Goal: Task Accomplishment & Management: Manage account settings

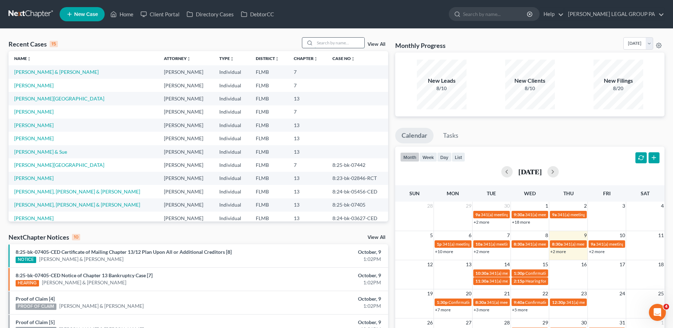
click at [334, 38] on input "search" at bounding box center [340, 43] width 50 height 10
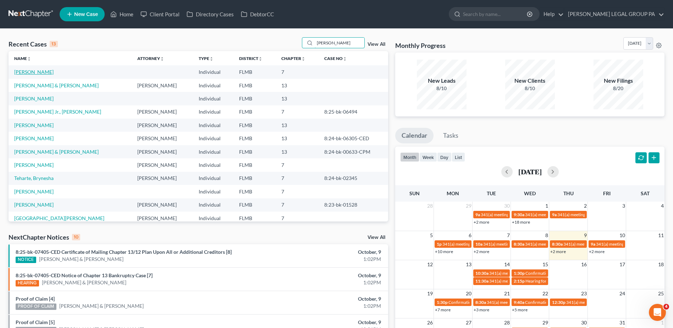
type input "[PERSON_NAME]"
click at [31, 73] on link "[PERSON_NAME]" at bounding box center [33, 72] width 39 height 6
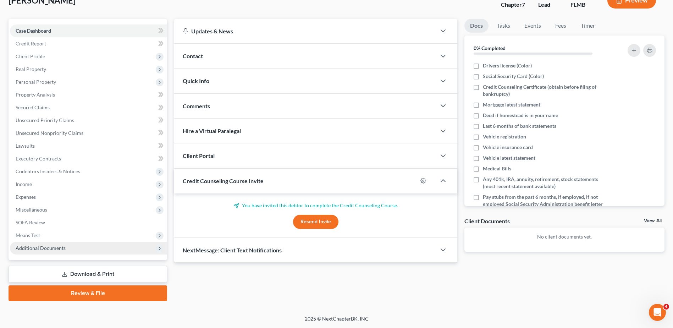
click at [64, 249] on span "Additional Documents" at bounding box center [41, 248] width 50 height 6
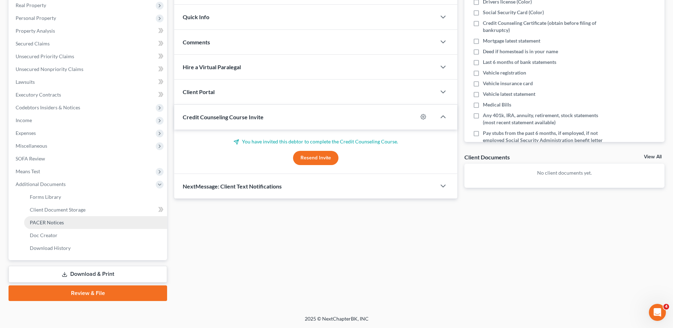
click at [60, 224] on span "PACER Notices" at bounding box center [47, 222] width 34 height 6
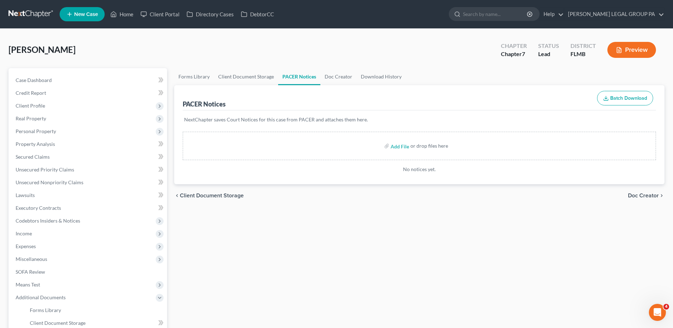
click at [33, 12] on link at bounding box center [31, 14] width 45 height 13
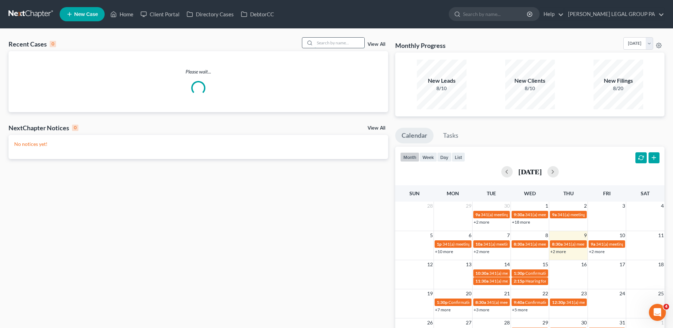
click at [328, 42] on input "search" at bounding box center [340, 43] width 50 height 10
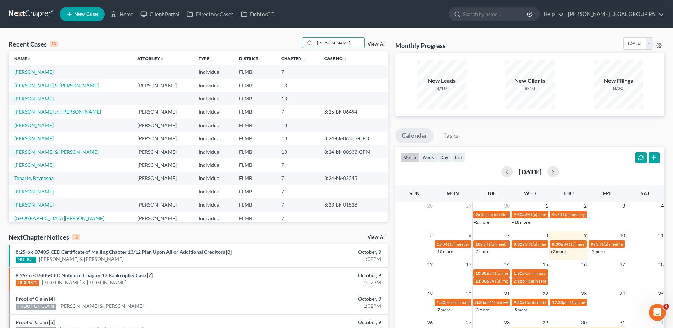
type input "[PERSON_NAME]"
click at [34, 112] on link "[PERSON_NAME] Jr., [PERSON_NAME]" at bounding box center [57, 112] width 87 height 6
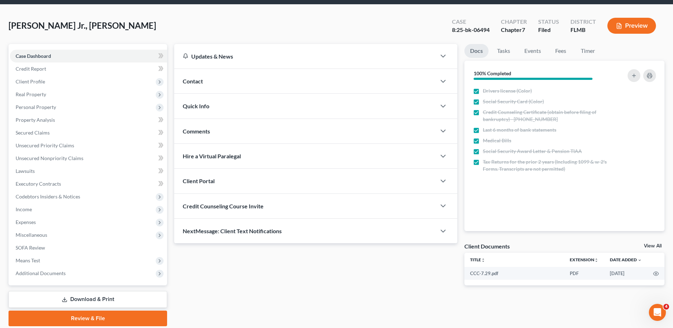
scroll to position [49, 0]
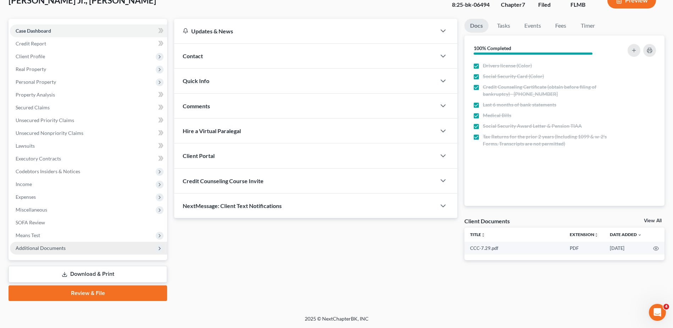
click at [46, 249] on span "Additional Documents" at bounding box center [41, 248] width 50 height 6
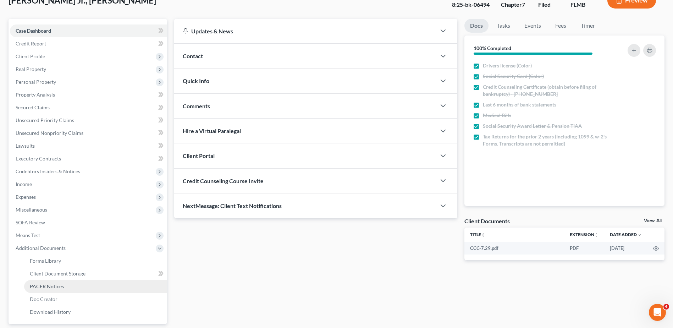
click at [49, 285] on span "PACER Notices" at bounding box center [47, 286] width 34 height 6
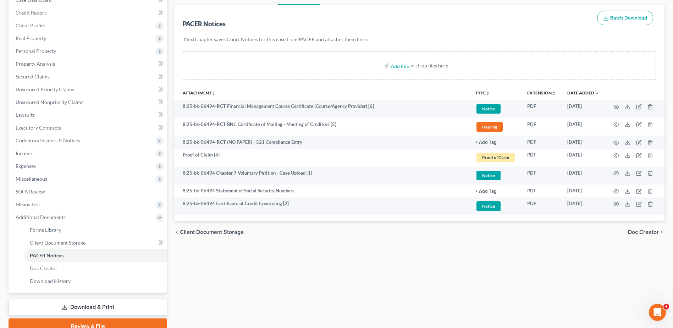
scroll to position [106, 0]
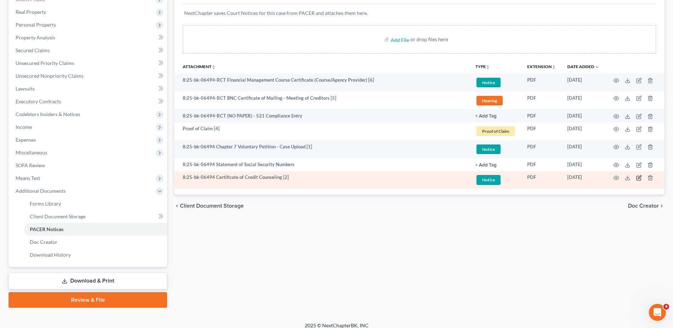
click at [639, 177] on icon "button" at bounding box center [639, 178] width 6 height 6
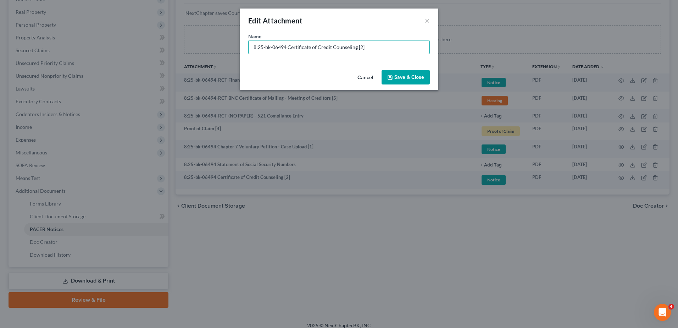
drag, startPoint x: 286, startPoint y: 46, endPoint x: 194, endPoint y: 29, distance: 93.5
click at [150, 46] on div "Edit Attachment × Name * 8:25-bk-06494 Certificate of Credit Counseling [2] Can…" at bounding box center [339, 164] width 678 height 328
click at [291, 48] on input "Document [02] - Certificate of Credit Counseling" at bounding box center [339, 46] width 181 height 13
drag, startPoint x: 291, startPoint y: 48, endPoint x: 268, endPoint y: 50, distance: 23.1
click at [268, 50] on input "Document [02] - Certificate of Credit Counseling" at bounding box center [339, 46] width 181 height 13
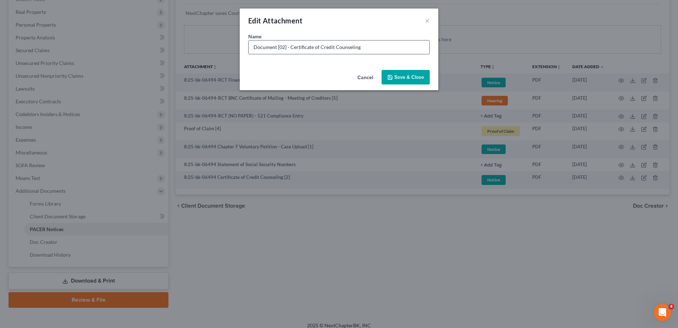
click at [265, 51] on input "Document [02] - Certificate of Credit Counseling" at bounding box center [339, 46] width 181 height 13
drag, startPoint x: 263, startPoint y: 47, endPoint x: 291, endPoint y: 50, distance: 28.1
click at [291, 50] on input "Document [02] - Certificate of Credit Counseling" at bounding box center [339, 46] width 181 height 13
type input "Document [02] - Certificate of Credit Counseling"
click at [406, 79] on span "Save & Close" at bounding box center [410, 77] width 30 height 6
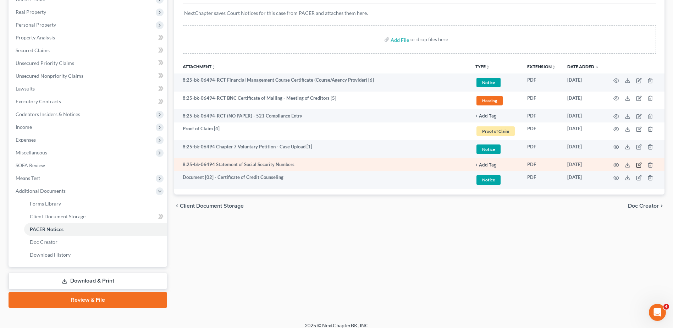
click at [638, 166] on icon "button" at bounding box center [639, 164] width 3 height 3
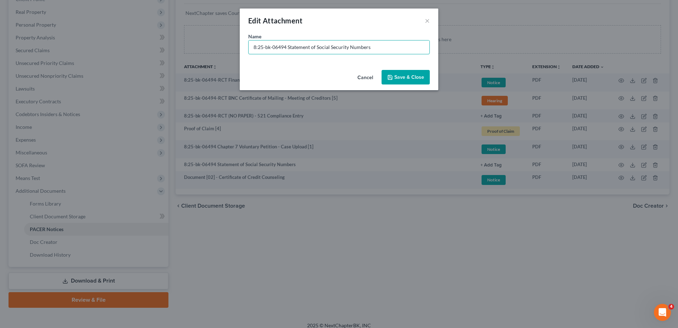
drag, startPoint x: 288, startPoint y: 49, endPoint x: 190, endPoint y: 49, distance: 97.9
click at [190, 49] on div "Edit Attachment × Name * 8:25-bk-06494 Statement of Social Security Numbers Can…" at bounding box center [339, 164] width 678 height 328
paste input "Document [02] -"
click at [283, 48] on input "Document [02] - Statement of Social Security Numbers" at bounding box center [339, 46] width 181 height 13
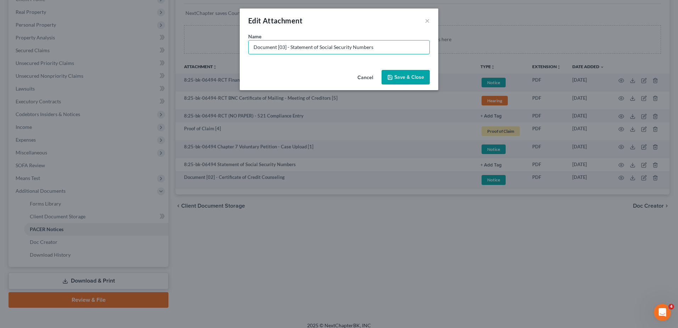
type input "Document [03] - Statement of Social Security Numbers"
click at [409, 77] on span "Save & Close" at bounding box center [410, 77] width 30 height 6
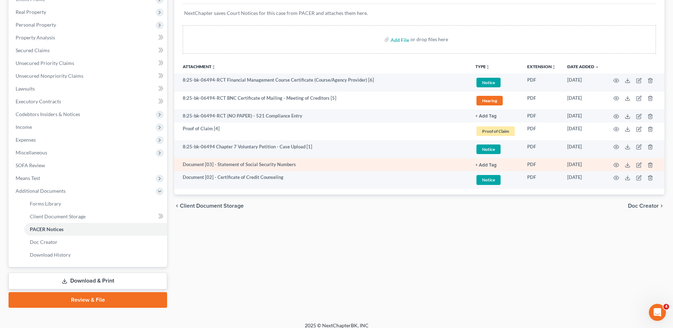
click at [490, 164] on button "+ Add Tag" at bounding box center [485, 165] width 21 height 5
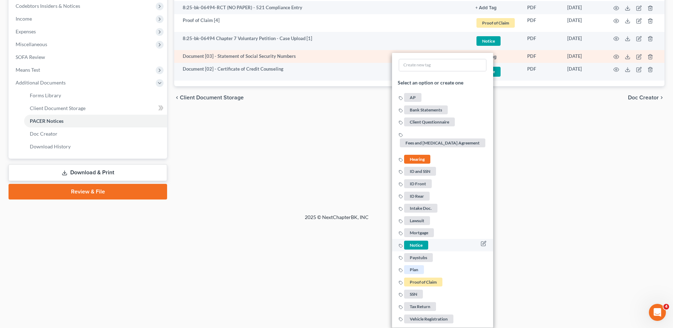
click at [422, 242] on span "Notice" at bounding box center [416, 245] width 24 height 9
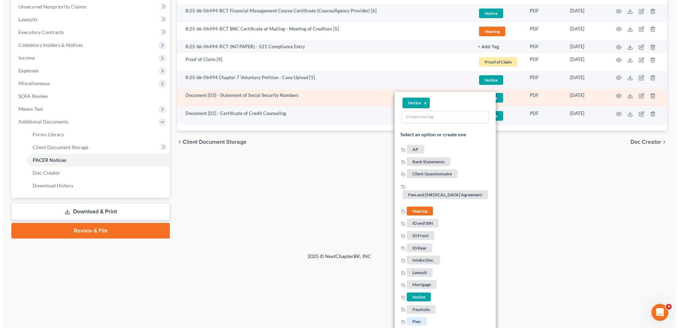
scroll to position [108, 0]
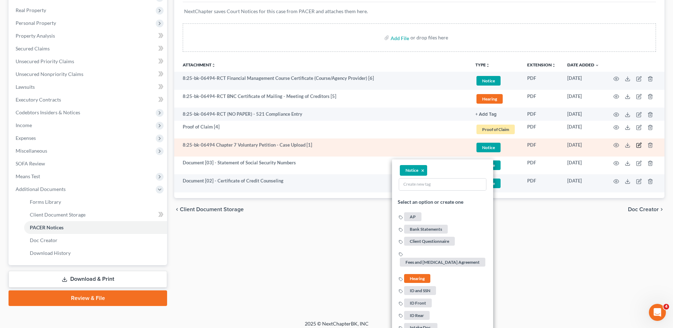
click at [639, 145] on icon "button" at bounding box center [639, 145] width 6 height 6
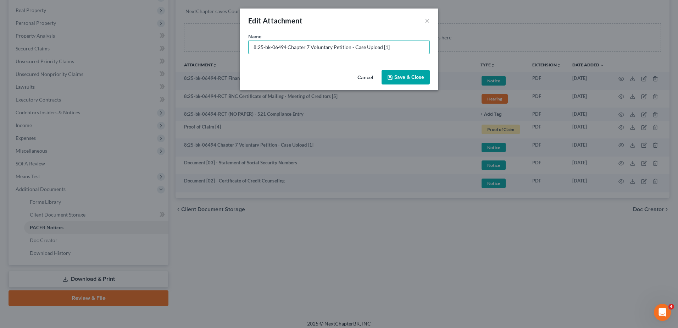
drag, startPoint x: 288, startPoint y: 46, endPoint x: 186, endPoint y: 45, distance: 102.9
click at [156, 44] on div "Edit Attachment × Name * 8:25-bk-06494 Chapter 7 Voluntary Petition - Case Uplo…" at bounding box center [339, 164] width 678 height 328
paste input "Document [02] -"
click at [283, 48] on input "Document [02] - Chapter 7 Voluntary Petition - Case Upload [1]" at bounding box center [339, 46] width 181 height 13
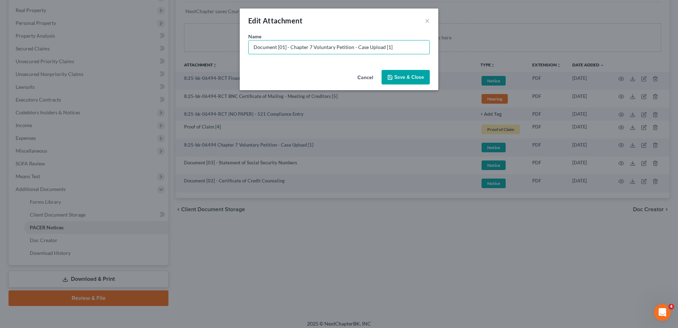
drag, startPoint x: 352, startPoint y: 45, endPoint x: 507, endPoint y: 59, distance: 155.6
click at [501, 58] on div "Edit Attachment × Name * Document [01] - Chapter 7 Voluntary Petition - Case Up…" at bounding box center [339, 164] width 678 height 328
type input "Document [01] - Chapter 7 Voluntary Petition"
click at [409, 73] on button "Save & Close" at bounding box center [406, 77] width 48 height 15
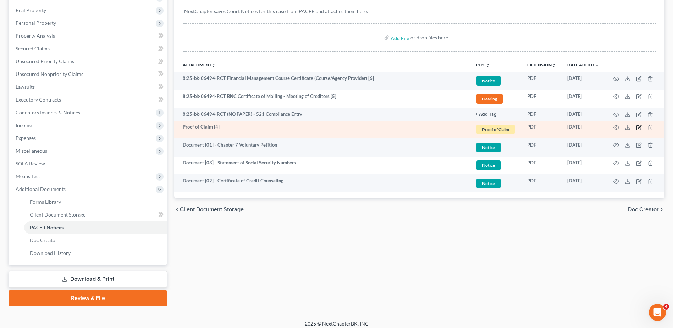
click at [639, 127] on icon "button" at bounding box center [639, 126] width 3 height 3
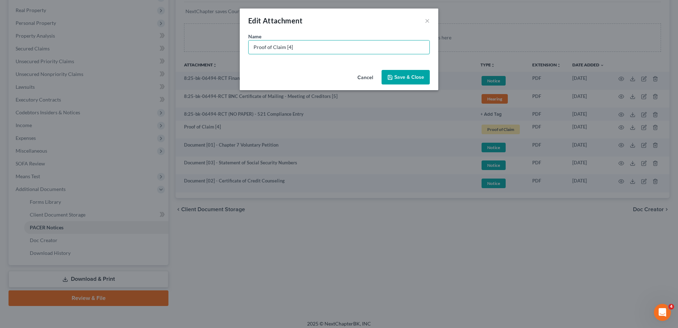
drag, startPoint x: 187, startPoint y: 50, endPoint x: 152, endPoint y: 48, distance: 35.5
click at [152, 48] on div "Edit Attachment × Name * Proof of Claim [4] Cancel Save & Close" at bounding box center [339, 164] width 678 height 328
paste input "Document [02] -"
click at [282, 47] on input "Document [02] -" at bounding box center [339, 46] width 181 height 13
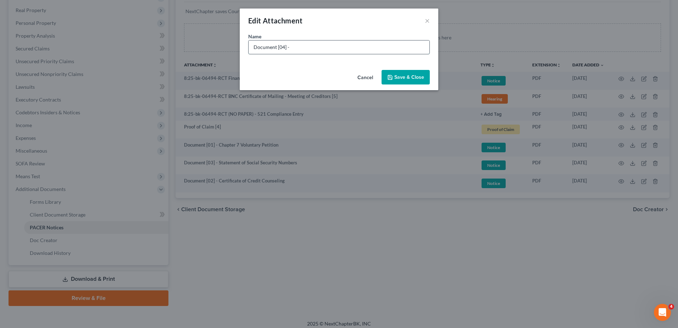
click at [302, 49] on input "Document [04] -" at bounding box center [339, 46] width 181 height 13
type input "Document [04] - Notice of Chapter 7 Bankruptcy Case"
click at [398, 73] on button "Save & Close" at bounding box center [406, 77] width 48 height 15
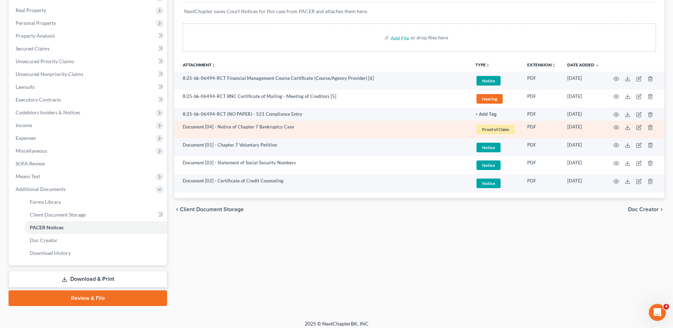
click at [506, 128] on span "Proof of Claim" at bounding box center [496, 130] width 38 height 10
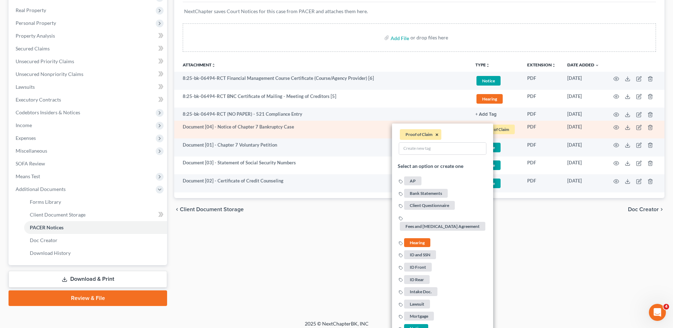
click at [439, 135] on button "×" at bounding box center [436, 135] width 3 height 6
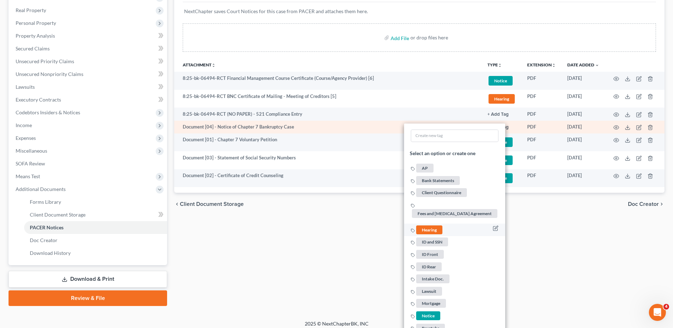
click at [432, 229] on span "Hearing" at bounding box center [429, 229] width 26 height 9
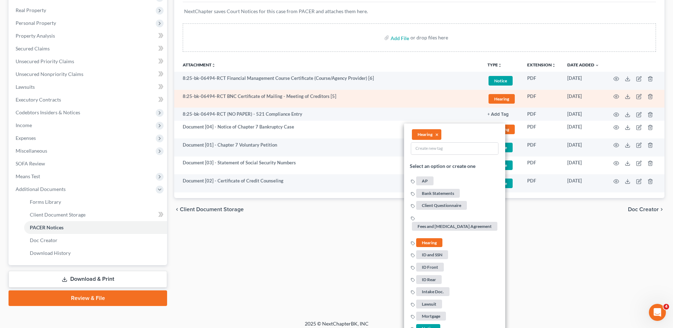
click at [499, 98] on span "Hearing" at bounding box center [502, 99] width 26 height 10
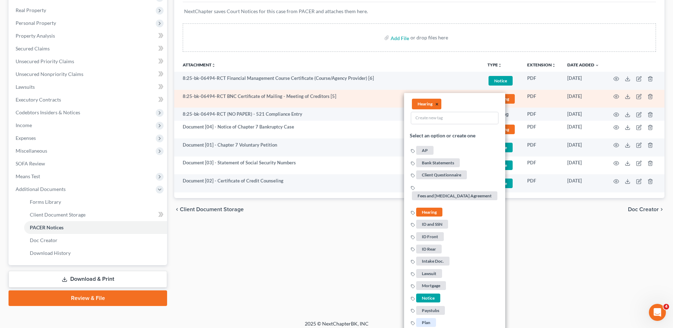
drag, startPoint x: 439, startPoint y: 103, endPoint x: 436, endPoint y: 106, distance: 4.8
click at [439, 103] on li "Hearing ×" at bounding box center [426, 103] width 29 height 11
click at [437, 103] on button "×" at bounding box center [436, 104] width 3 height 6
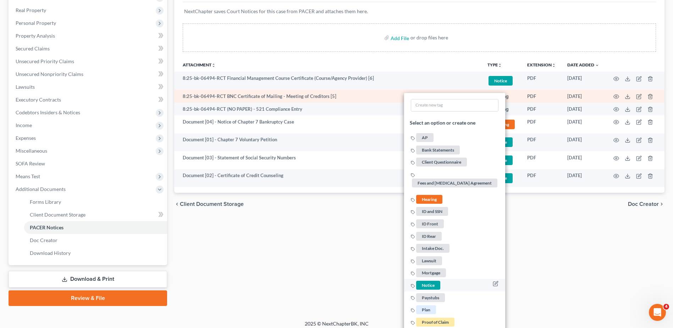
drag, startPoint x: 431, startPoint y: 285, endPoint x: 488, endPoint y: 238, distance: 73.4
click at [431, 284] on span "Notice" at bounding box center [428, 285] width 24 height 9
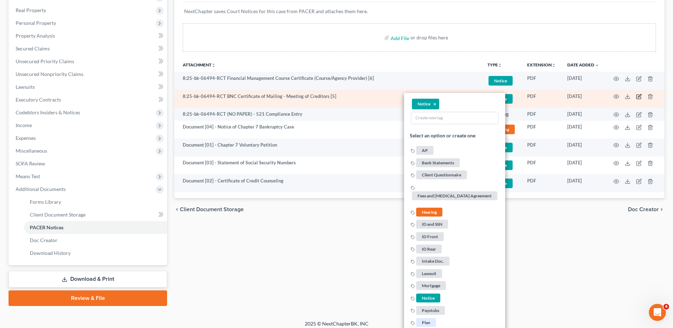
click at [639, 98] on icon "button" at bounding box center [639, 97] width 6 height 6
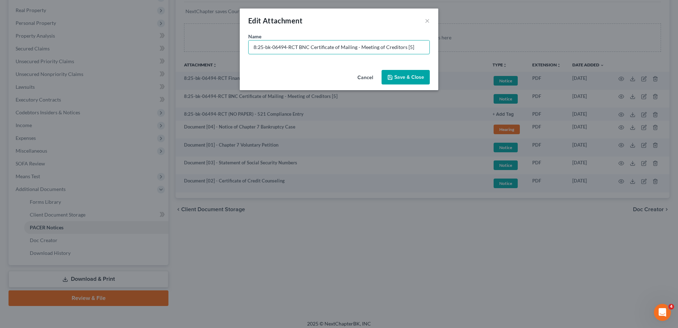
drag, startPoint x: 298, startPoint y: 47, endPoint x: 164, endPoint y: 51, distance: 134.5
click at [164, 51] on div "Edit Attachment × Name * 8:25-bk-06494-RCT BNC Certificate of Mailing - Meeting…" at bounding box center [339, 164] width 678 height 328
paste input "Document [02] -"
click at [282, 46] on input "Document [02] - BNC Certificate of Mailing - Meeting of Creditors [5]" at bounding box center [339, 46] width 181 height 13
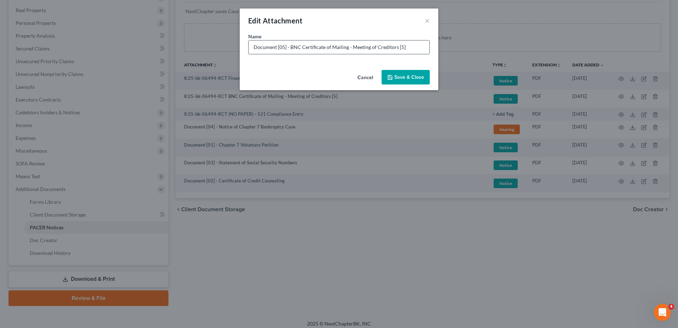
drag, startPoint x: 395, startPoint y: 46, endPoint x: 417, endPoint y: 51, distance: 22.2
click at [423, 50] on input "Document [05] - BNC Certificate of Mailing - Meeting of Creditors [5]" at bounding box center [339, 46] width 181 height 13
click at [414, 50] on input "Document [05] - BNC Certificate of Mailing - Meeting of Creditors [5]" at bounding box center [339, 46] width 181 height 13
drag, startPoint x: 291, startPoint y: 48, endPoint x: 479, endPoint y: 66, distance: 189.0
click at [479, 66] on div "Edit Attachment × Name * Document [05] - BNC Certificate of Mailing - Meeting o…" at bounding box center [339, 164] width 678 height 328
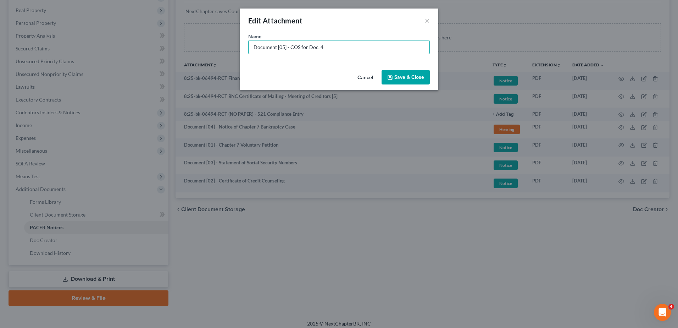
type input "Document [05] - COS for Doc. 4"
click at [413, 73] on button "Save & Close" at bounding box center [406, 77] width 48 height 15
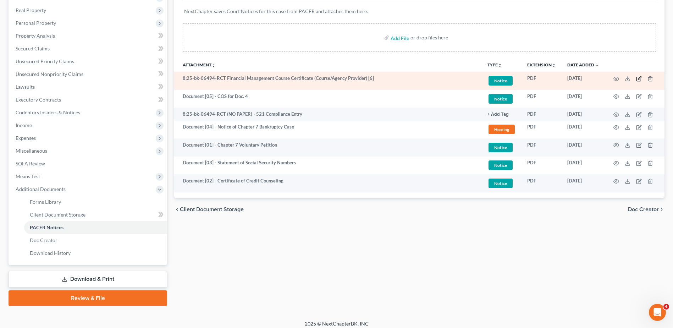
click at [638, 80] on icon "button" at bounding box center [639, 79] width 6 height 6
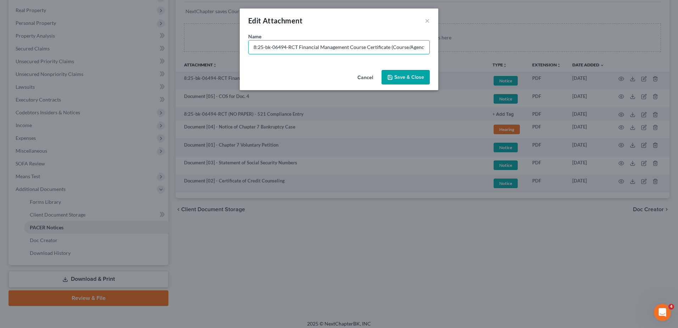
drag, startPoint x: 299, startPoint y: 47, endPoint x: 207, endPoint y: 54, distance: 92.2
click at [207, 54] on div "Edit Attachment × Name * 8:25-bk-06494-RCT Financial Management Course Certific…" at bounding box center [339, 164] width 678 height 328
paste input "Document [02] -"
click at [283, 46] on input "Document [02] - Financial Management Course Certificate (Course/Agency Provider…" at bounding box center [339, 46] width 181 height 13
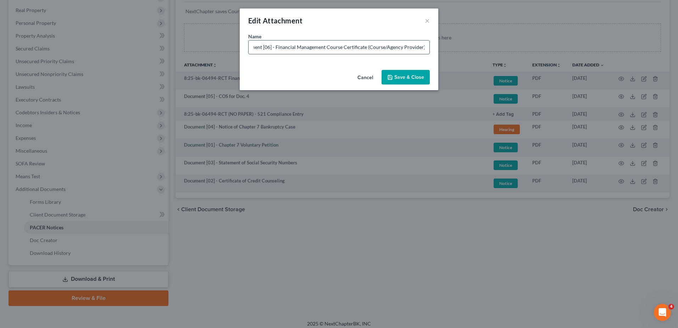
scroll to position [0, 12]
type input "Document [06] - Financial Management Course Certificate (Course/Agency Provider)"
drag, startPoint x: 396, startPoint y: 77, endPoint x: 396, endPoint y: 95, distance: 18.8
click at [397, 77] on span "Save & Close" at bounding box center [410, 77] width 30 height 6
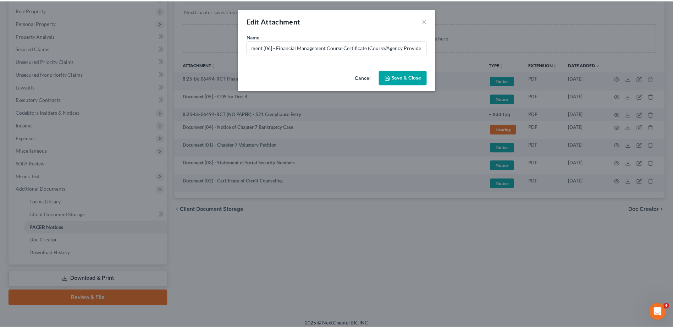
scroll to position [0, 0]
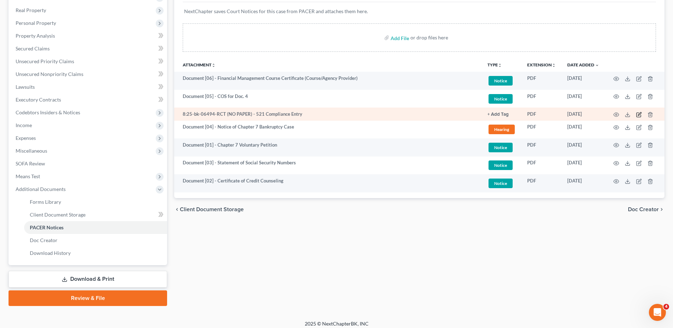
click at [640, 115] on icon "button" at bounding box center [639, 115] width 6 height 6
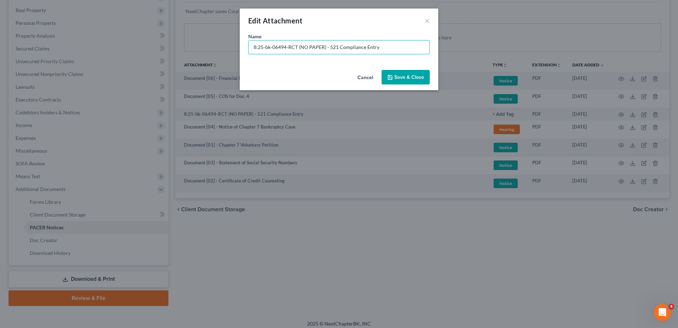
drag, startPoint x: 327, startPoint y: 46, endPoint x: 51, endPoint y: 53, distance: 275.5
click at [52, 53] on div "Edit Attachment × Name * 8:25-bk-06494-RCT (NO PAPER) - 521 Compliance Entry Ca…" at bounding box center [339, 164] width 678 height 328
type input "No Paper [01] - 521 Compliance Entry"
click at [411, 76] on span "Save & Close" at bounding box center [410, 77] width 30 height 6
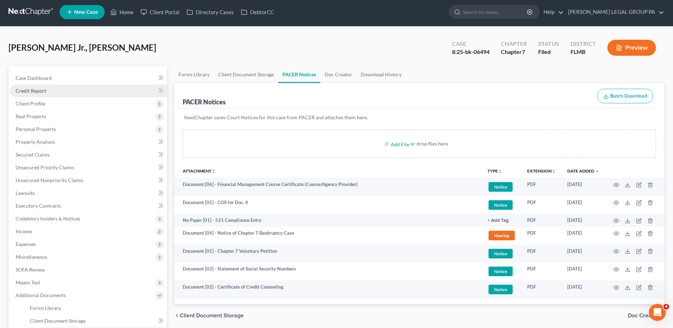
scroll to position [2, 0]
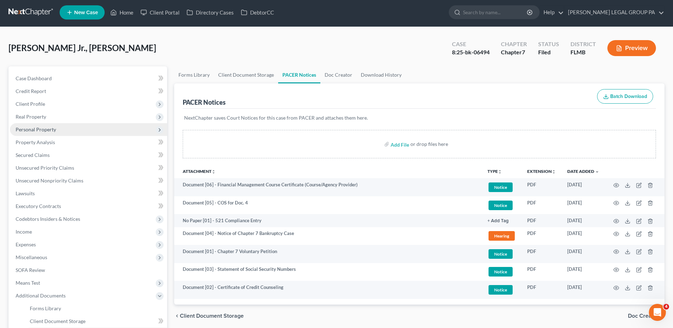
click at [65, 130] on span "Personal Property" at bounding box center [88, 129] width 157 height 13
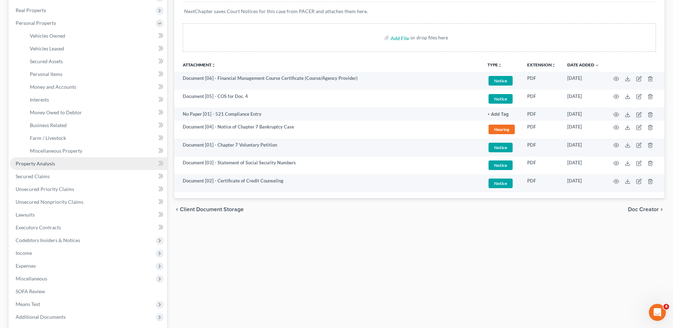
click at [66, 166] on link "Property Analysis" at bounding box center [88, 163] width 157 height 13
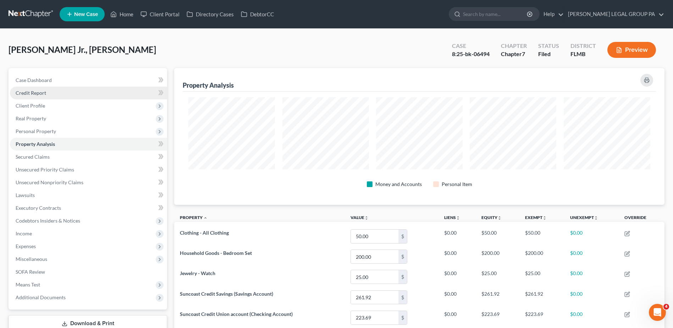
click at [50, 90] on link "Credit Report" at bounding box center [88, 93] width 157 height 13
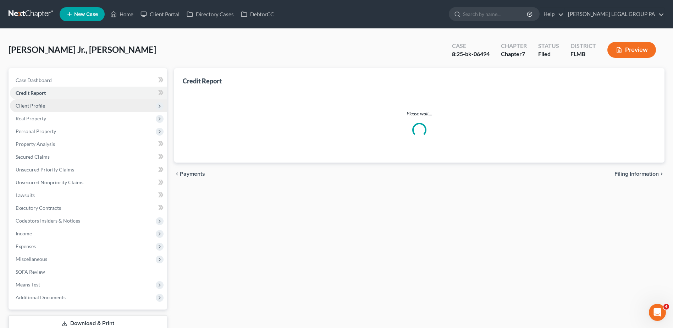
drag, startPoint x: 44, startPoint y: 108, endPoint x: 48, endPoint y: 110, distance: 4.6
click at [44, 108] on span "Client Profile" at bounding box center [30, 106] width 29 height 6
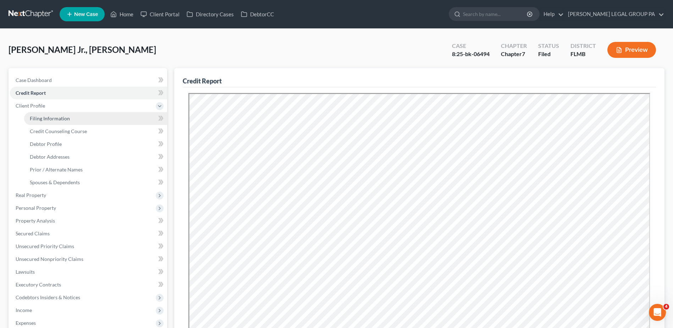
click at [63, 117] on span "Filing Information" at bounding box center [50, 118] width 40 height 6
select select "1"
select select "0"
select select "9"
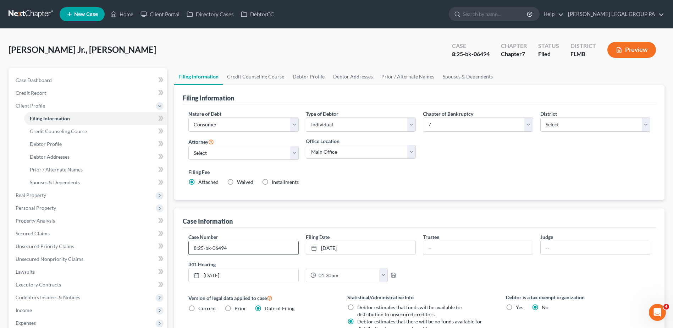
click at [257, 248] on input "8:25-bk-06494" at bounding box center [243, 247] width 109 height 13
type input "8:25-bk-06494-RCT"
drag, startPoint x: 205, startPoint y: 245, endPoint x: 187, endPoint y: 244, distance: 18.1
click at [187, 244] on div "Case Number 8:25-bk-06494-RCT" at bounding box center [243, 244] width 117 height 22
drag, startPoint x: 229, startPoint y: 48, endPoint x: 222, endPoint y: 48, distance: 7.5
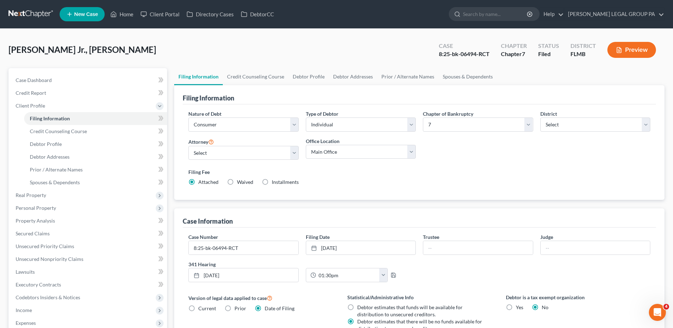
click at [229, 48] on div "Hart Jr., William Upgraded Case 8:25-bk-06494-RCT Chapter Chapter 7 Status File…" at bounding box center [337, 52] width 656 height 31
drag, startPoint x: 251, startPoint y: 247, endPoint x: 176, endPoint y: 247, distance: 74.5
click at [176, 247] on div "Case Information Case Number 8:25-bk-06494-RCT Filing Date 9/8/2025 close Date …" at bounding box center [419, 313] width 490 height 210
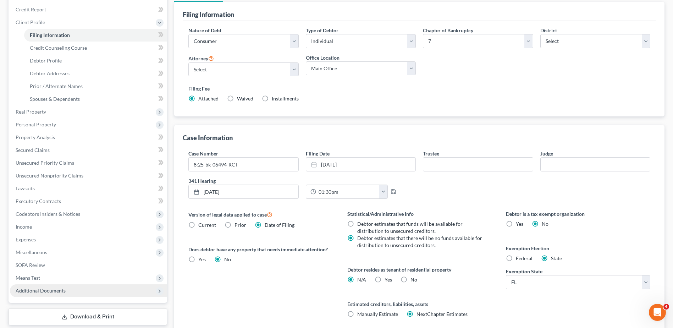
scroll to position [140, 0]
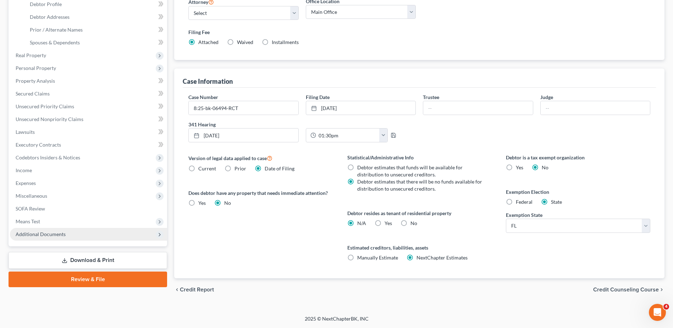
click at [53, 233] on span "Additional Documents" at bounding box center [41, 234] width 50 height 6
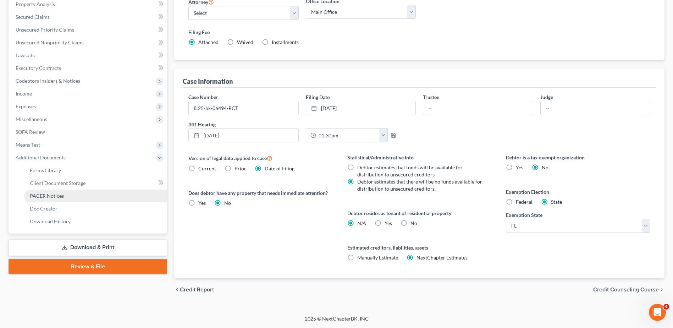
click at [60, 197] on span "PACER Notices" at bounding box center [47, 196] width 34 height 6
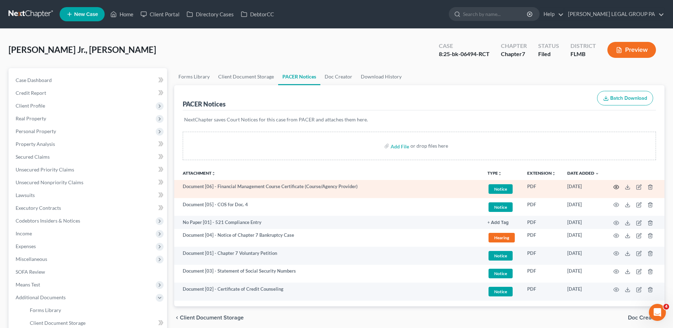
click at [617, 186] on circle "button" at bounding box center [616, 186] width 1 height 1
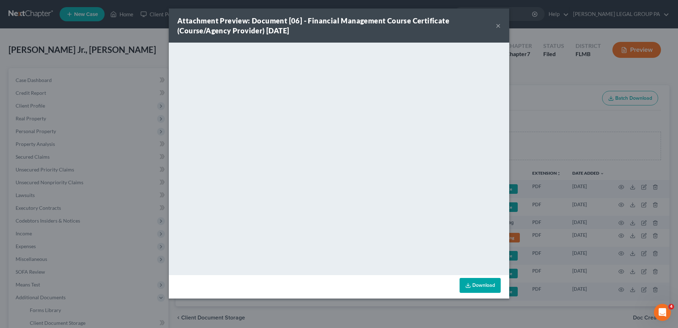
click at [498, 24] on button "×" at bounding box center [498, 25] width 5 height 9
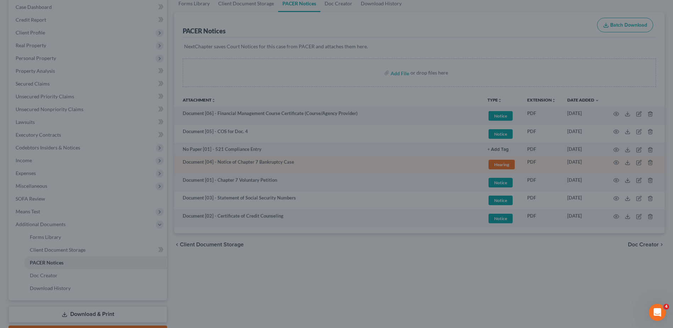
scroll to position [106, 0]
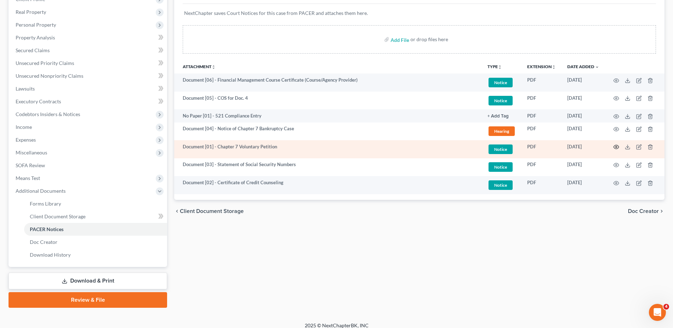
click at [617, 145] on icon "button" at bounding box center [617, 147] width 6 height 6
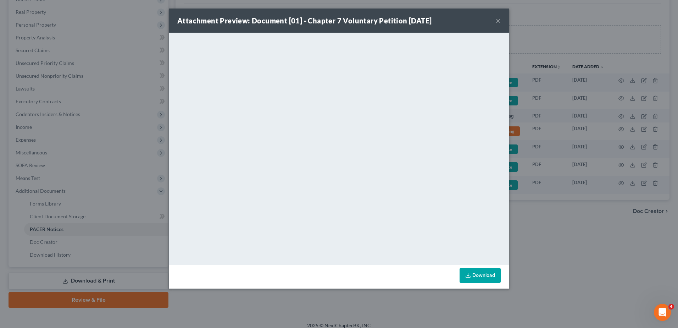
drag, startPoint x: 500, startPoint y: 21, endPoint x: 498, endPoint y: 24, distance: 3.8
click at [500, 21] on button "×" at bounding box center [498, 20] width 5 height 9
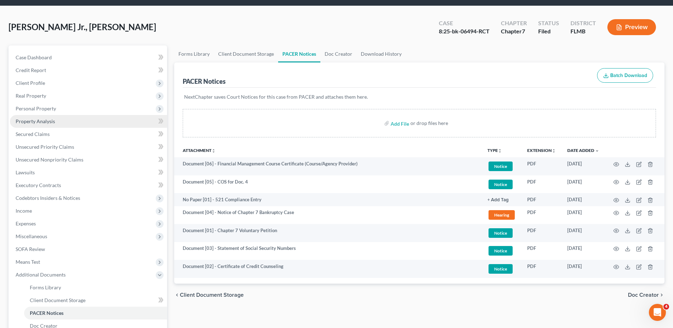
scroll to position [35, 0]
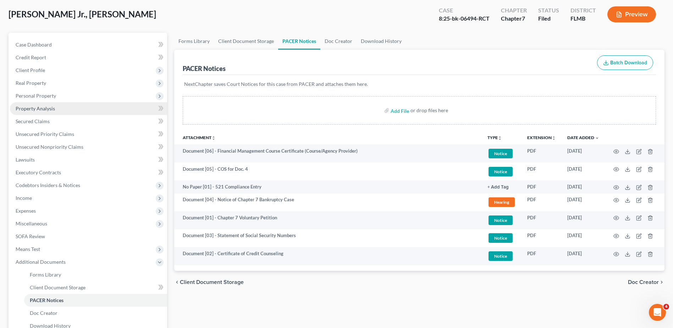
click at [37, 108] on span "Property Analysis" at bounding box center [35, 108] width 39 height 6
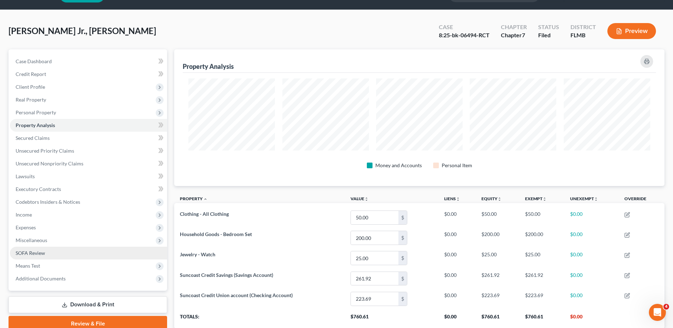
scroll to position [69, 0]
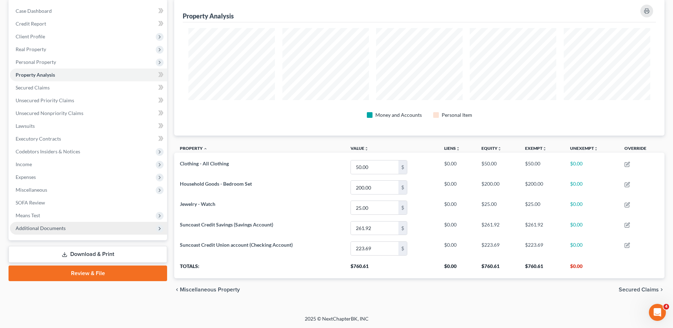
click at [56, 234] on span "Additional Documents" at bounding box center [88, 228] width 157 height 13
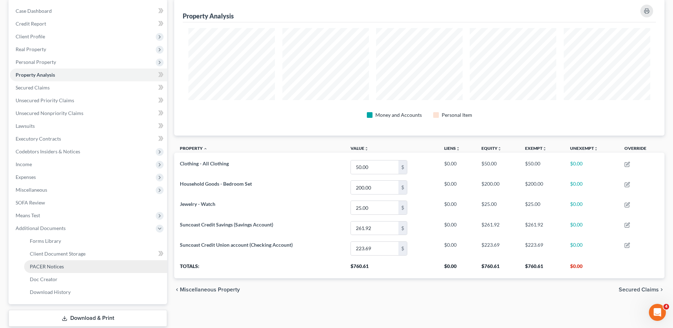
click at [57, 265] on span "PACER Notices" at bounding box center [47, 266] width 34 height 6
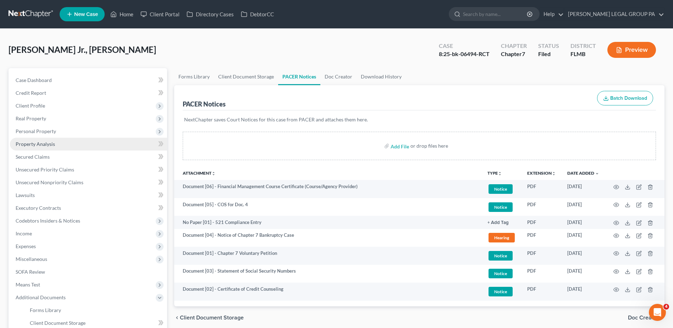
click at [24, 146] on span "Property Analysis" at bounding box center [35, 144] width 39 height 6
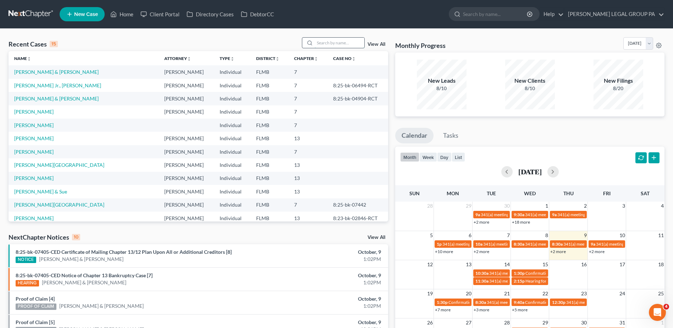
click at [336, 42] on input "search" at bounding box center [340, 43] width 50 height 10
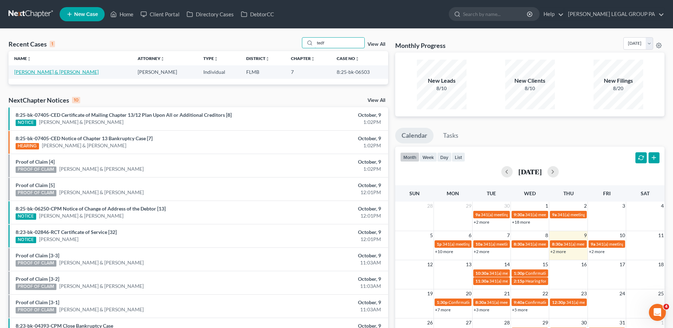
type input "tedf"
click at [53, 72] on link "Tedford, Jeremy & Ashley" at bounding box center [56, 72] width 84 height 6
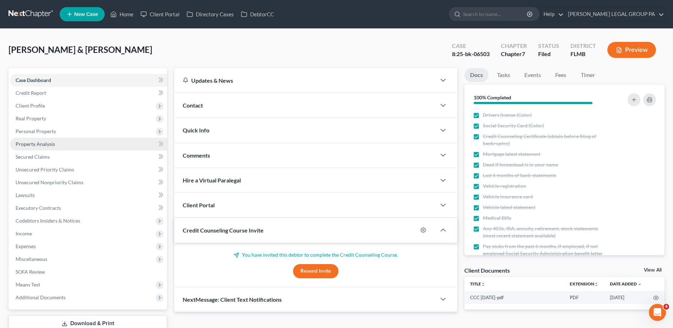
click at [64, 143] on link "Property Analysis" at bounding box center [88, 144] width 157 height 13
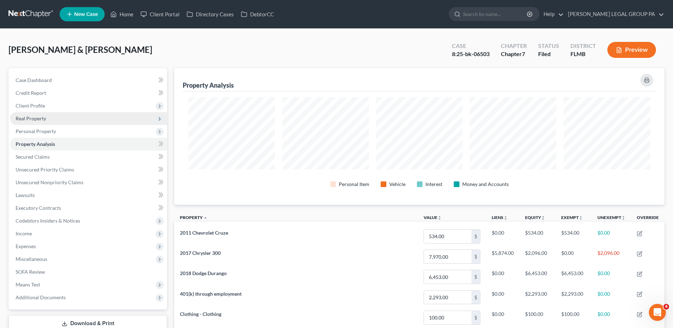
drag, startPoint x: 51, startPoint y: 117, endPoint x: 51, endPoint y: 122, distance: 4.6
click at [50, 117] on span "Real Property" at bounding box center [88, 118] width 157 height 13
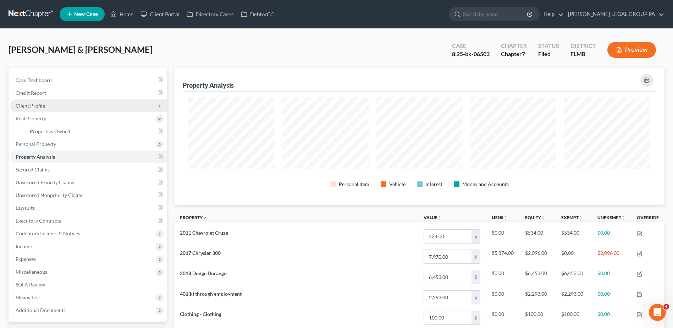
click at [51, 107] on span "Client Profile" at bounding box center [88, 105] width 157 height 13
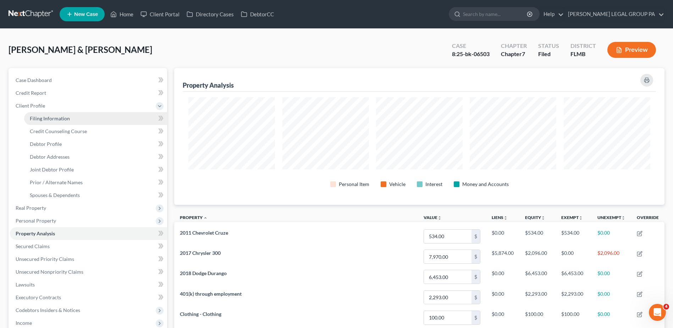
click at [87, 118] on link "Filing Information" at bounding box center [95, 118] width 143 height 13
select select "2"
select select "1"
select select "0"
select select "9"
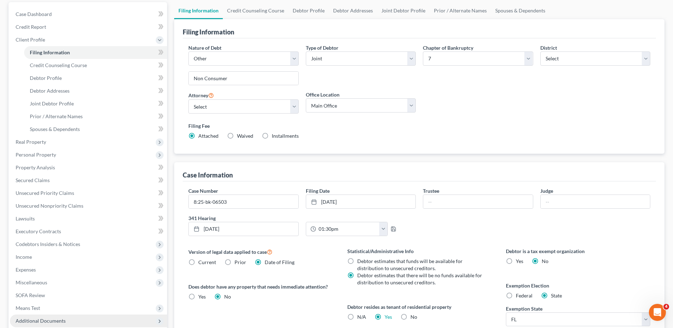
scroll to position [106, 0]
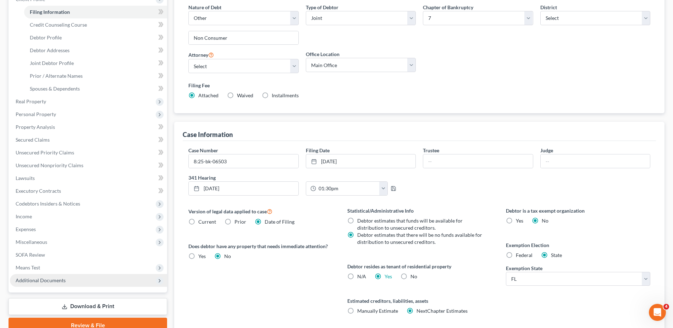
click at [72, 283] on span "Additional Documents" at bounding box center [88, 280] width 157 height 13
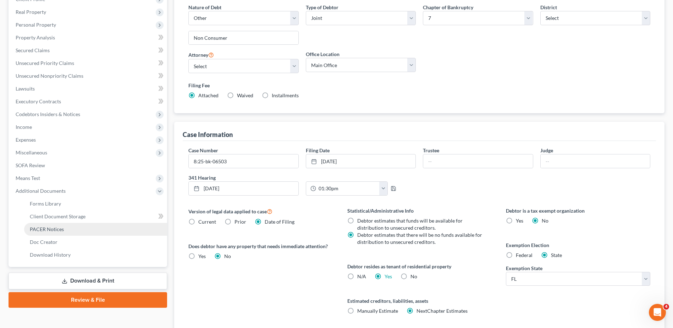
click at [56, 231] on span "PACER Notices" at bounding box center [47, 229] width 34 height 6
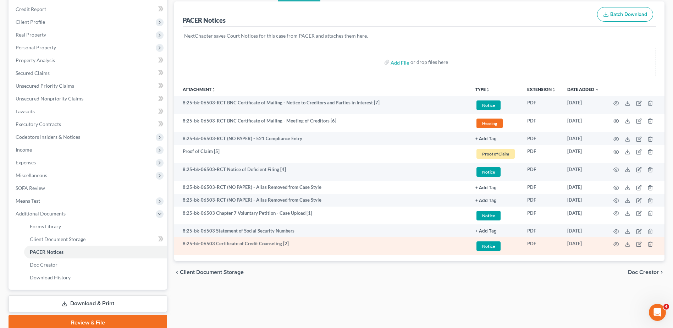
scroll to position [71, 0]
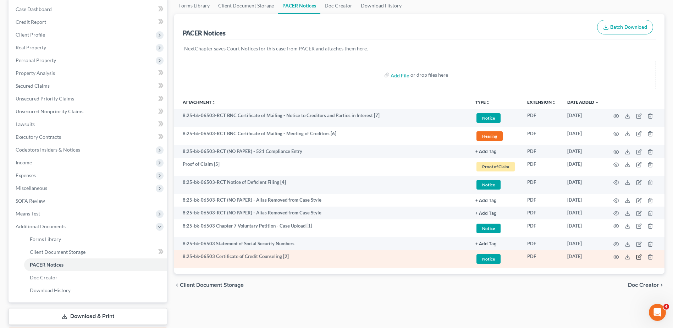
click at [639, 258] on icon "button" at bounding box center [639, 257] width 6 height 6
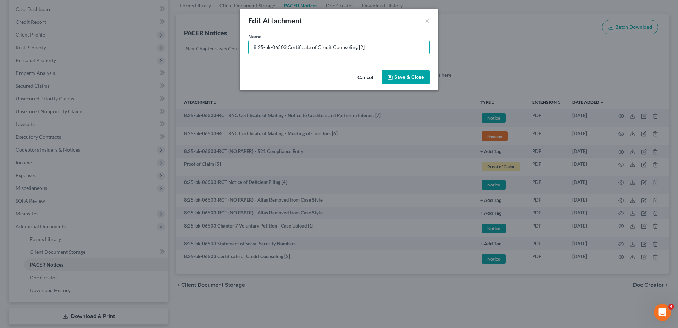
drag, startPoint x: 246, startPoint y: 49, endPoint x: 157, endPoint y: 46, distance: 88.8
click at [157, 46] on div "Edit Attachment × Name * 8:25-bk-06503 Certificate of Credit Counseling [2] Can…" at bounding box center [339, 164] width 678 height 328
drag, startPoint x: 284, startPoint y: 50, endPoint x: 232, endPoint y: 51, distance: 52.5
click at [232, 51] on div "Edit Attachment × Name * Document [02] - Certificate of Credit Counseling Cance…" at bounding box center [339, 164] width 678 height 328
type input "Document [02] - Certificate of Credit Counseling"
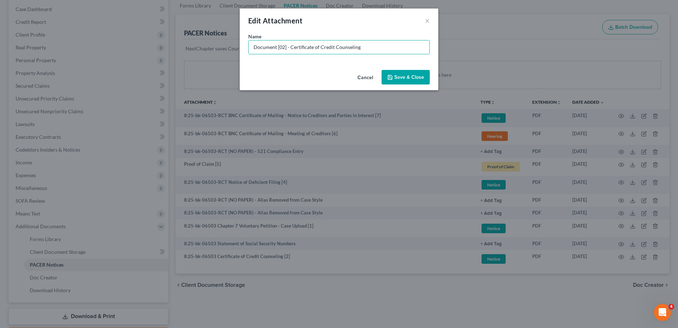
click at [406, 75] on span "Save & Close" at bounding box center [410, 77] width 30 height 6
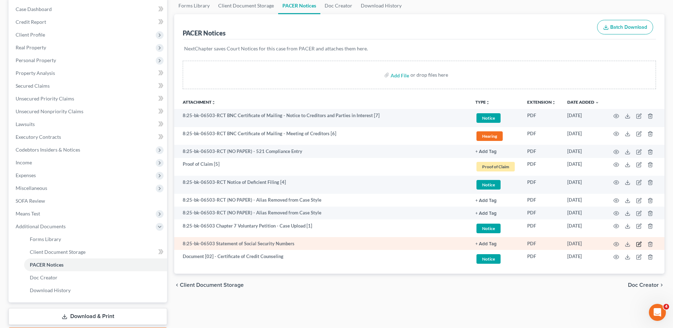
click at [638, 243] on icon "button" at bounding box center [639, 244] width 6 height 6
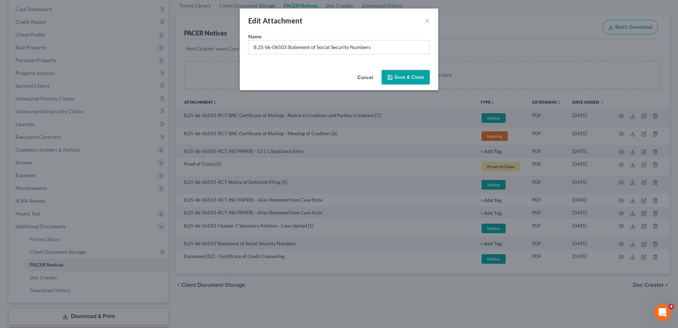
drag, startPoint x: 288, startPoint y: 50, endPoint x: 178, endPoint y: 58, distance: 110.0
click at [227, 56] on div "Edit Attachment × Name * 8:25-bk-06503 Statement of Social Security Numbers Can…" at bounding box center [339, 164] width 678 height 328
paste input "Document [02] -"
click at [281, 48] on input "Document [02] - Statement of Social Security Numbers" at bounding box center [339, 46] width 181 height 13
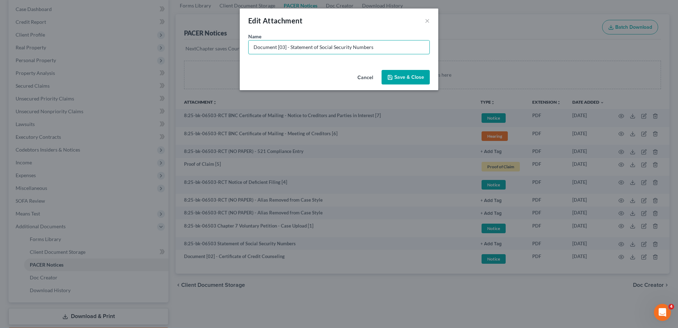
type input "Document [03] - Statement of Social Security Numbers"
click at [413, 75] on span "Save & Close" at bounding box center [410, 77] width 30 height 6
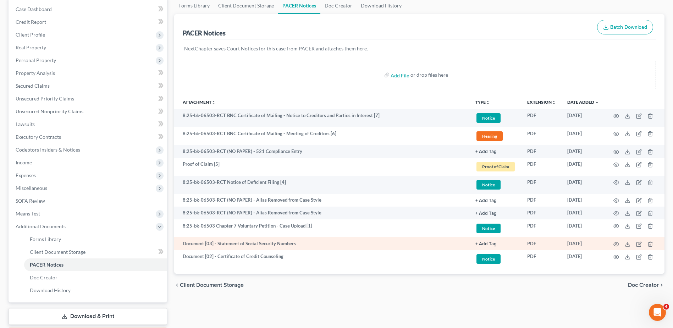
click at [489, 242] on button "+ Add Tag" at bounding box center [485, 244] width 21 height 5
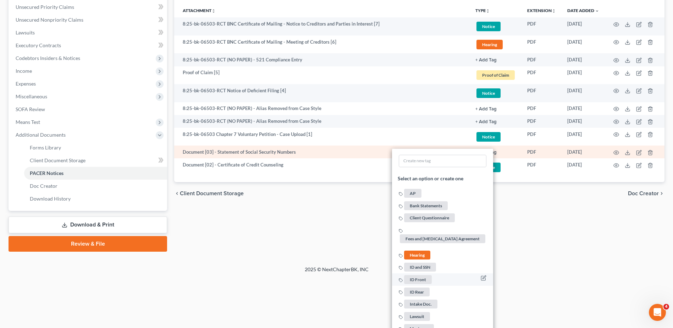
scroll to position [213, 0]
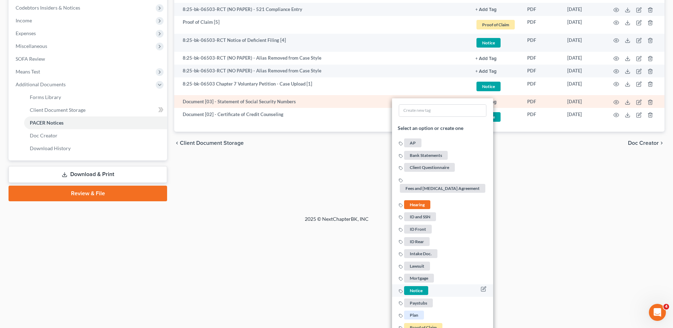
click at [418, 288] on span "Notice" at bounding box center [416, 290] width 24 height 9
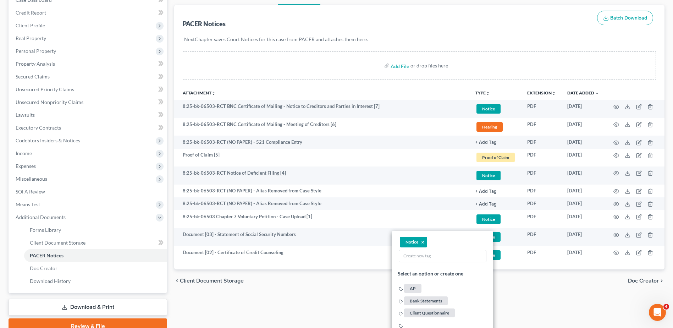
scroll to position [71, 0]
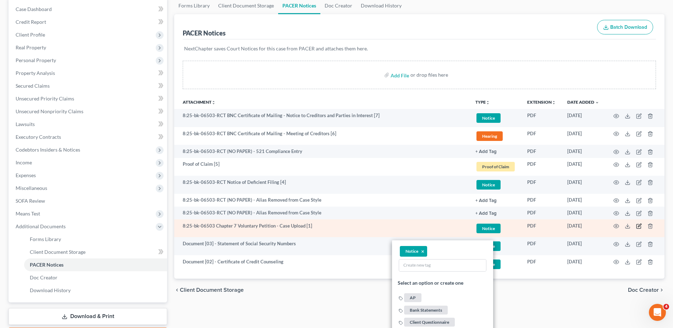
click at [637, 226] on icon "button" at bounding box center [639, 226] width 6 height 6
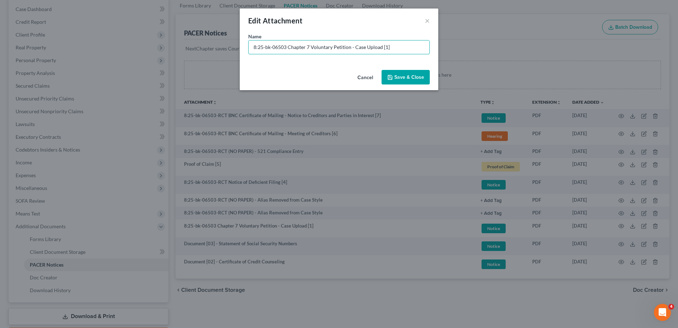
drag, startPoint x: 288, startPoint y: 47, endPoint x: 166, endPoint y: 43, distance: 122.5
click at [166, 43] on div "Edit Attachment × Name * 8:25-bk-06503 Chapter 7 Voluntary Petition - Case Uplo…" at bounding box center [339, 164] width 678 height 328
paste input "Document [02] -"
click at [282, 49] on input "Document [02] - Chapter 7 Voluntary Petition - Case Upload [1]" at bounding box center [339, 46] width 181 height 13
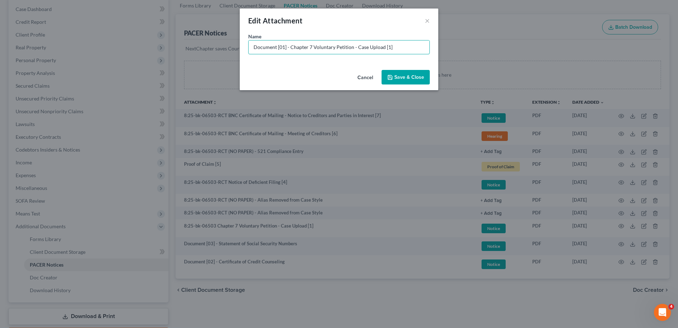
drag, startPoint x: 353, startPoint y: 48, endPoint x: 425, endPoint y: 59, distance: 72.5
click at [392, 53] on input "Document [01] - Chapter 7 Voluntary Petition - Case Upload [1]" at bounding box center [339, 46] width 181 height 13
type input "Document [01] - Chapter 7 Voluntary Petition"
click at [404, 75] on span "Save & Close" at bounding box center [410, 77] width 30 height 6
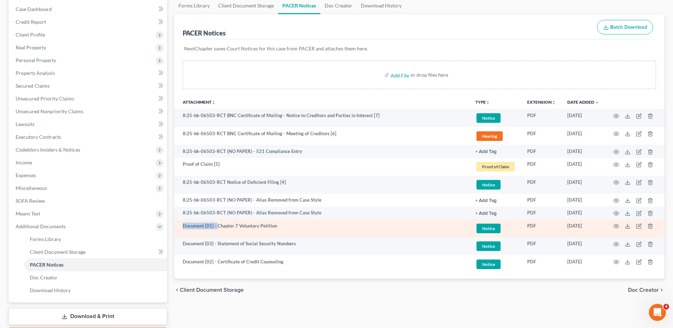
drag, startPoint x: 217, startPoint y: 226, endPoint x: 176, endPoint y: 231, distance: 41.9
click at [176, 231] on td "Document [01] - Chapter 7 Voluntary Petition" at bounding box center [322, 228] width 296 height 18
copy td "Document [01] -"
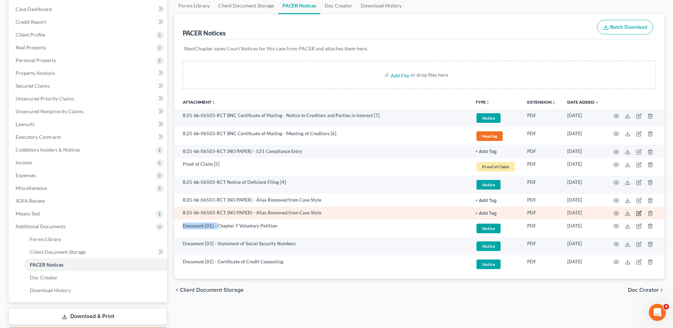
click at [639, 214] on icon "button" at bounding box center [639, 212] width 3 height 3
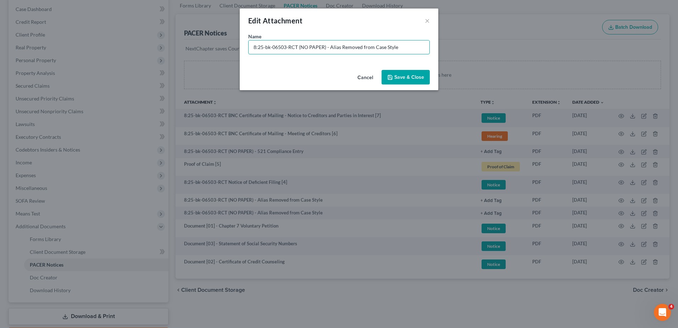
drag, startPoint x: 325, startPoint y: 46, endPoint x: 79, endPoint y: 47, distance: 246.6
click at [80, 47] on div "Edit Attachment × Name * 8:25-bk-06503-RCT (NO PAPER) - Alias Removed from Case…" at bounding box center [339, 164] width 678 height 328
type input "No Paper [01] - Alias Removed from Case Style"
click at [408, 75] on span "Save & Close" at bounding box center [410, 77] width 30 height 6
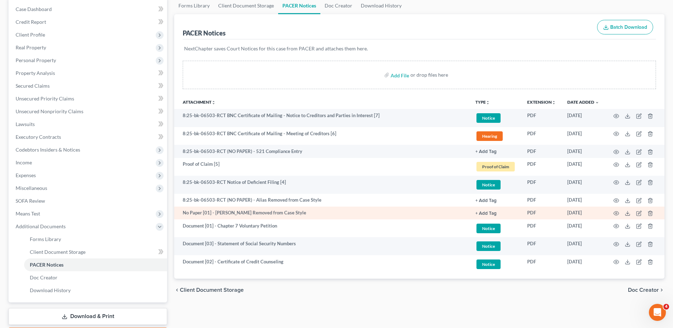
click at [495, 213] on button "+ Add Tag" at bounding box center [485, 213] width 21 height 5
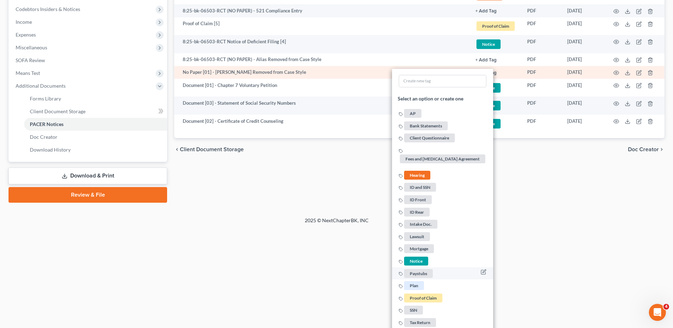
scroll to position [227, 0]
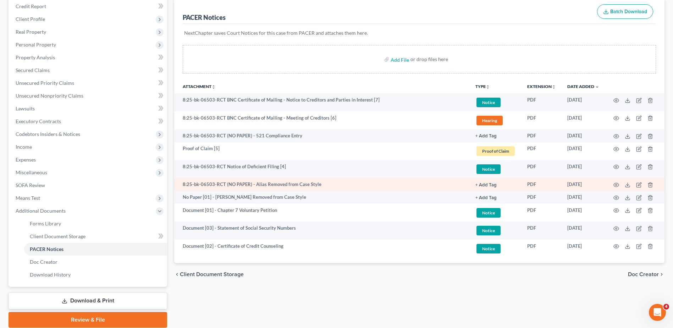
scroll to position [7, 0]
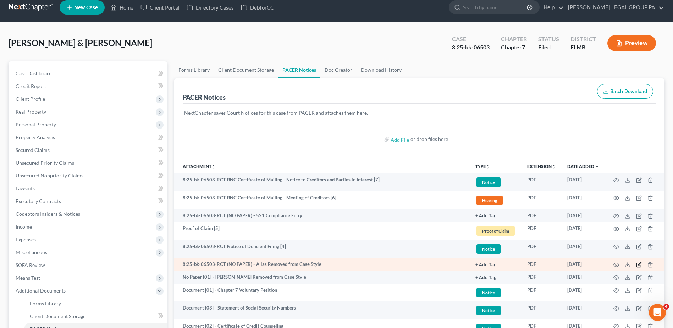
click at [639, 264] on icon "button" at bounding box center [639, 265] width 6 height 6
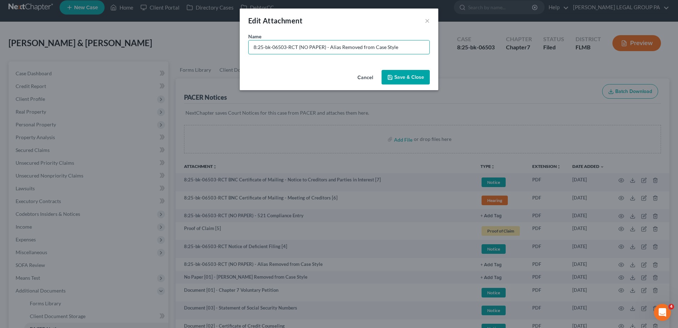
drag, startPoint x: 325, startPoint y: 49, endPoint x: 93, endPoint y: 50, distance: 232.1
click at [94, 50] on div "Edit Attachment × Name * 8:25-bk-06503-RCT (NO PAPER) - Alias Removed from Case…" at bounding box center [339, 164] width 678 height 328
type input "No Paper [02] - Alias Removed from Case Style"
click at [395, 78] on span "Save & Close" at bounding box center [410, 77] width 30 height 6
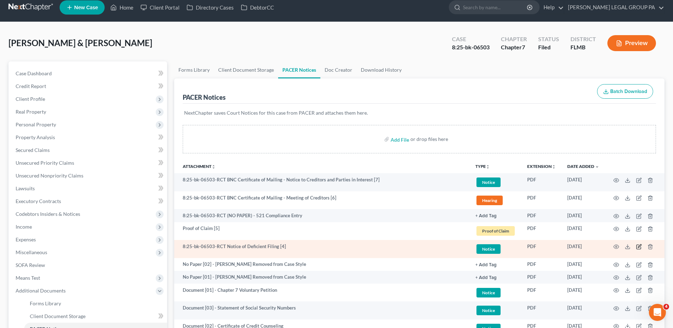
click at [639, 246] on icon "button" at bounding box center [639, 247] width 6 height 6
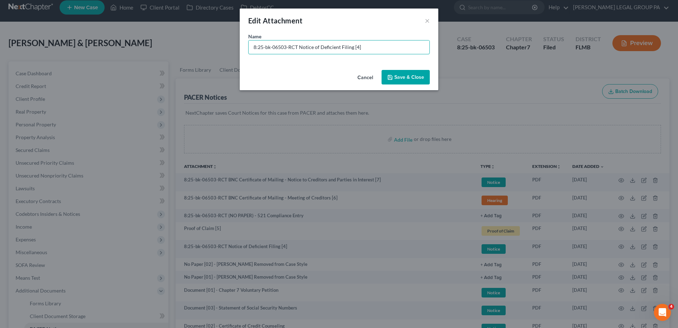
drag, startPoint x: 209, startPoint y: 49, endPoint x: 177, endPoint y: 49, distance: 31.6
click at [176, 49] on div "Edit Attachment × Name * 8:25-bk-06503-RCT Notice of Deficient Filing [4] Cance…" at bounding box center [339, 164] width 678 height 328
paste input "Document [01] -"
type input "Document [04] - Notice of Deficient Filing"
click at [420, 75] on span "Save & Close" at bounding box center [410, 77] width 30 height 6
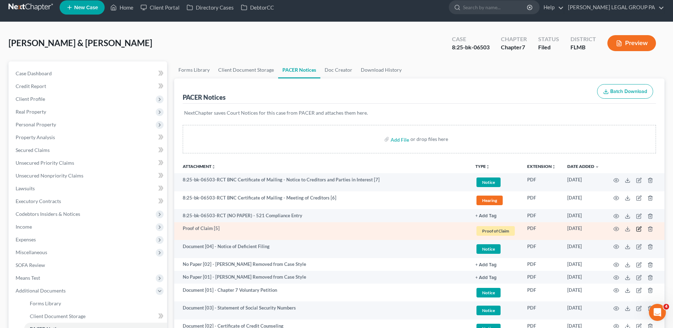
click at [639, 227] on icon "button" at bounding box center [639, 229] width 6 height 6
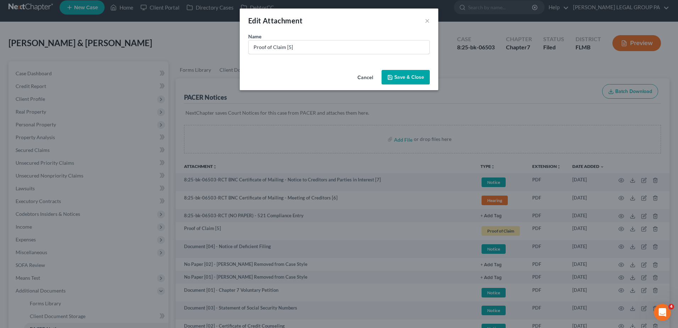
drag, startPoint x: 305, startPoint y: 46, endPoint x: 134, endPoint y: 33, distance: 170.8
click at [134, 33] on div "Edit Attachment × Name * Proof of Claim [5] Cancel Save & Close" at bounding box center [339, 164] width 678 height 328
paste input "Document [01] -"
click at [284, 46] on input "Document [01] -" at bounding box center [339, 46] width 181 height 13
click at [305, 48] on input "Document [05] -" at bounding box center [339, 46] width 181 height 13
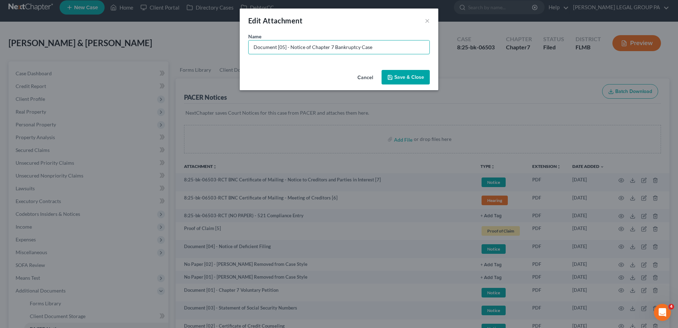
type input "Document [05] - Notice of Chapter 7 Bankruptcy Case"
click at [419, 83] on button "Save & Close" at bounding box center [406, 77] width 48 height 15
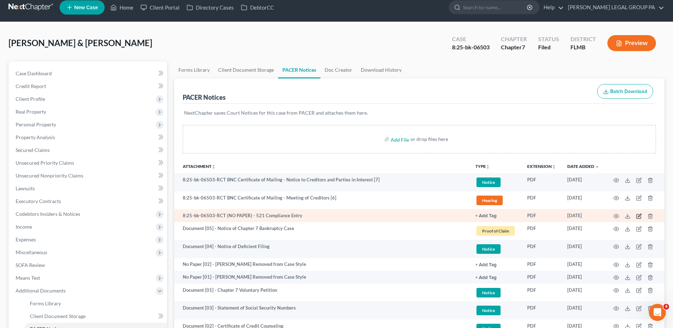
click at [639, 215] on icon "button" at bounding box center [639, 216] width 6 height 6
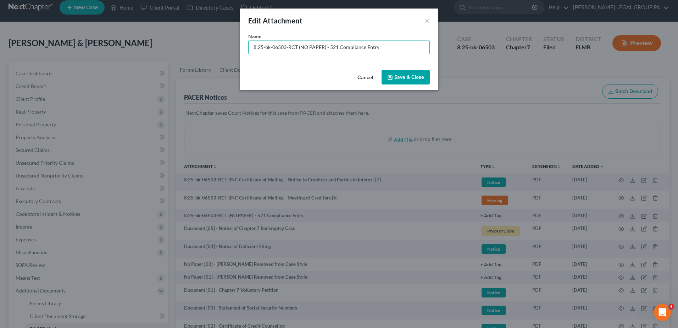
drag, startPoint x: 326, startPoint y: 48, endPoint x: 107, endPoint y: 51, distance: 219.3
click at [108, 51] on div "Edit Attachment × Name * 8:25-bk-06503-RCT (NO PAPER) - 521 Compliance Entry Ca…" at bounding box center [339, 164] width 678 height 328
type input "No Paper [03] - 521 Compliance Entry"
click at [409, 76] on span "Save & Close" at bounding box center [410, 77] width 30 height 6
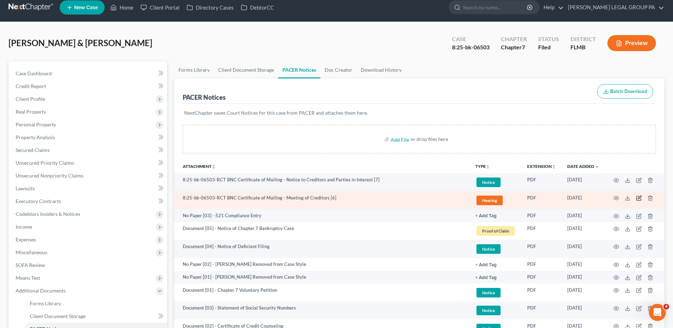
click at [641, 198] on icon "button" at bounding box center [639, 198] width 6 height 6
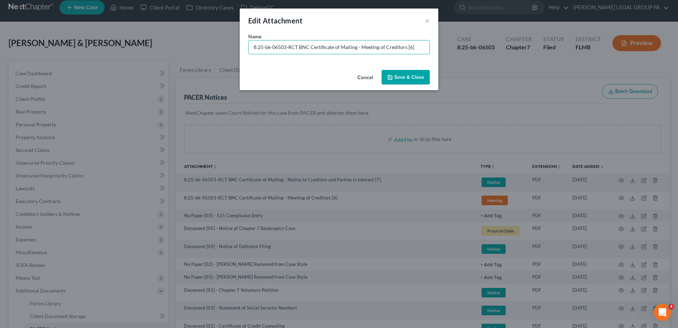
drag, startPoint x: 297, startPoint y: 46, endPoint x: 122, endPoint y: 50, distance: 175.0
click at [122, 50] on div "Edit Attachment × Name * 8:25-bk-06503-RCT BNC Certificate of Mailing - Meeting…" at bounding box center [339, 164] width 678 height 328
paste input "Document [01] -"
type input "Document [06] - BNC Certificate of Mailing - Meeting of Creditors"
click at [415, 79] on span "Save & Close" at bounding box center [410, 77] width 30 height 6
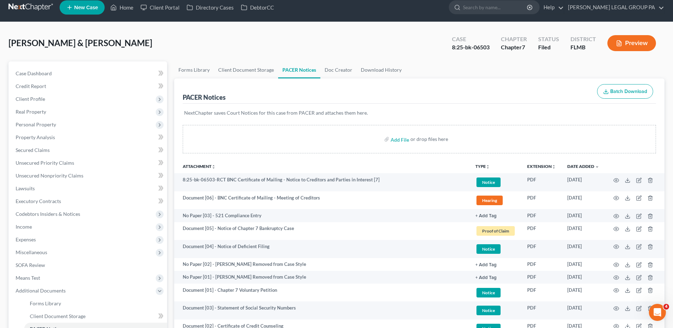
click at [314, 40] on div "Tedford, Jeremy & Ashley Upgraded Case 8:25-bk-06503 Chapter Chapter 7 Status F…" at bounding box center [337, 46] width 656 height 31
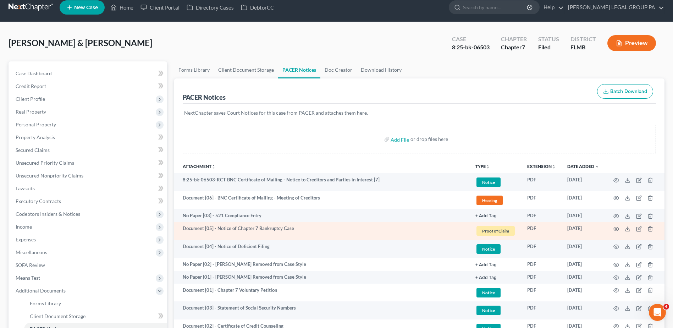
click at [502, 225] on link "Proof of Claim + Add Tag" at bounding box center [495, 231] width 40 height 12
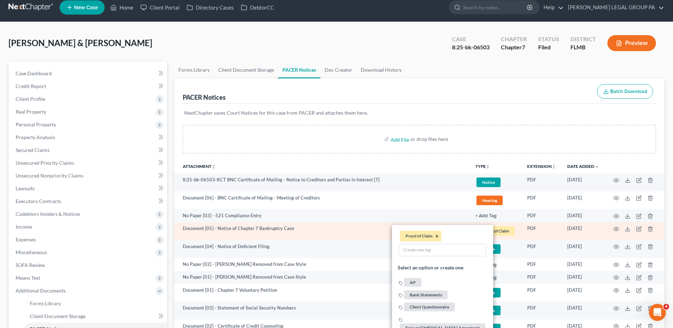
click at [436, 236] on button "×" at bounding box center [436, 236] width 3 height 6
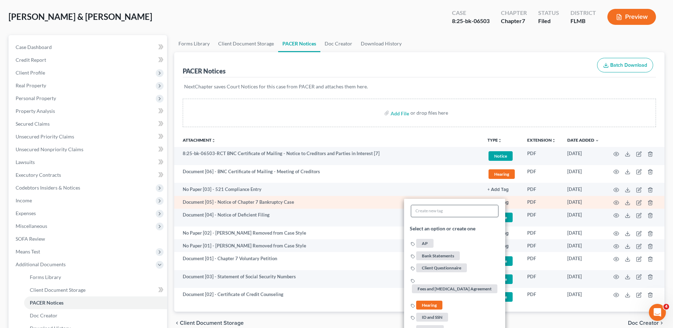
scroll to position [113, 0]
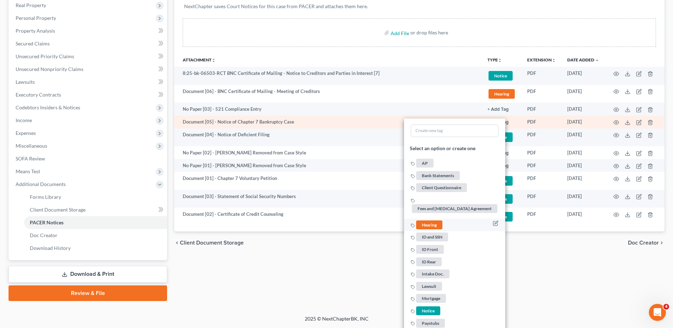
click at [431, 224] on span "Hearing" at bounding box center [429, 224] width 26 height 9
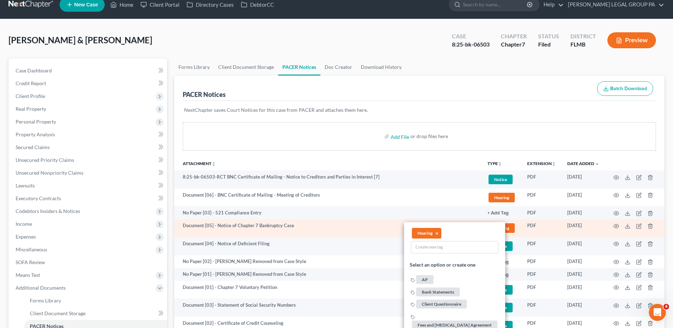
scroll to position [7, 0]
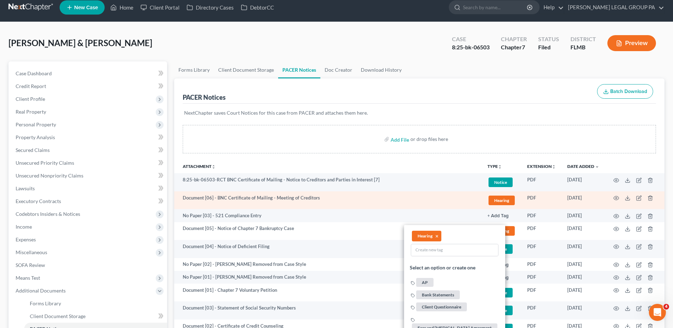
click at [503, 203] on span "Hearing" at bounding box center [502, 201] width 26 height 10
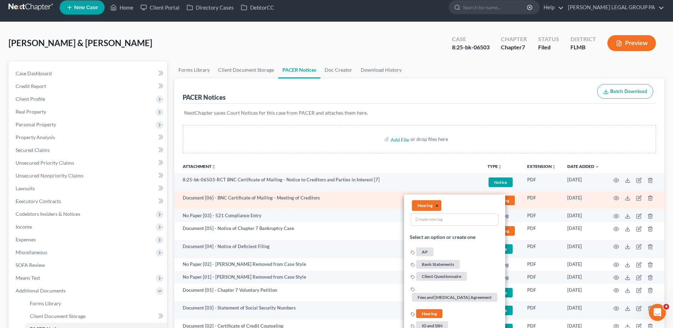
click at [438, 205] on button "×" at bounding box center [436, 205] width 3 height 6
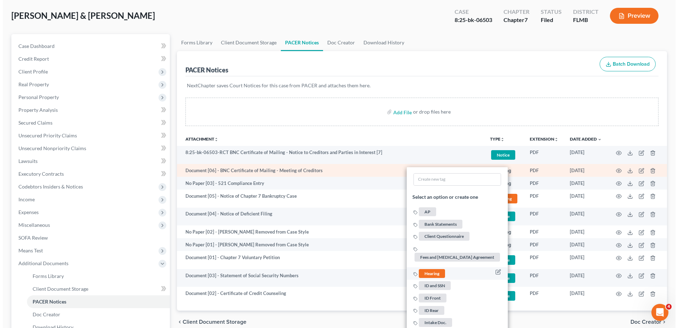
scroll to position [78, 0]
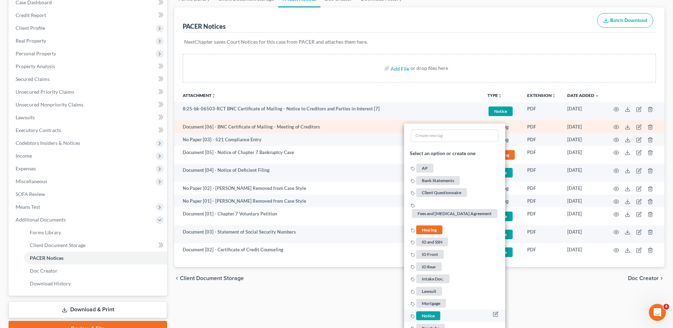
click at [424, 313] on span "Notice" at bounding box center [428, 315] width 24 height 9
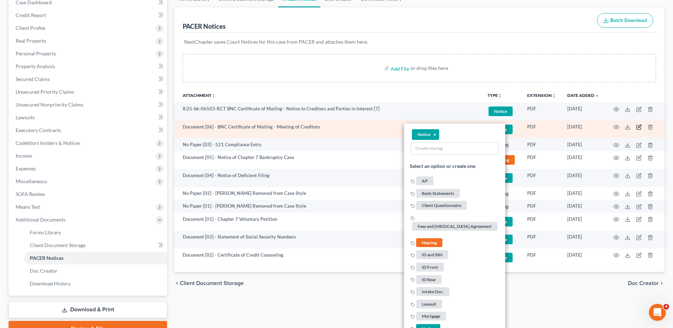
click at [639, 127] on icon "button" at bounding box center [639, 127] width 6 height 6
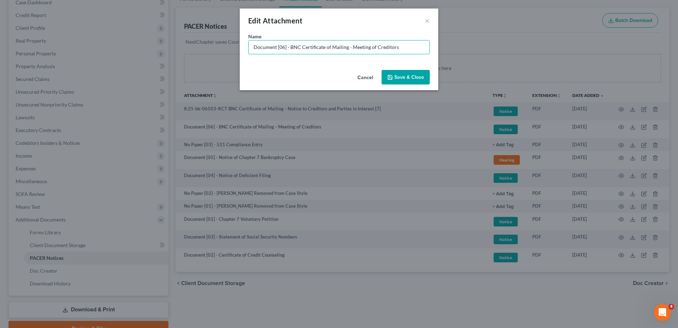
drag, startPoint x: 317, startPoint y: 48, endPoint x: 534, endPoint y: 58, distance: 217.4
click at [534, 58] on div "Edit Attachment × Name * Document [06] - BNC Certificate of Mailing - Meeting o…" at bounding box center [339, 164] width 678 height 328
type input "Document [06] - COS for Doc. 5"
click at [409, 71] on button "Save & Close" at bounding box center [406, 77] width 48 height 15
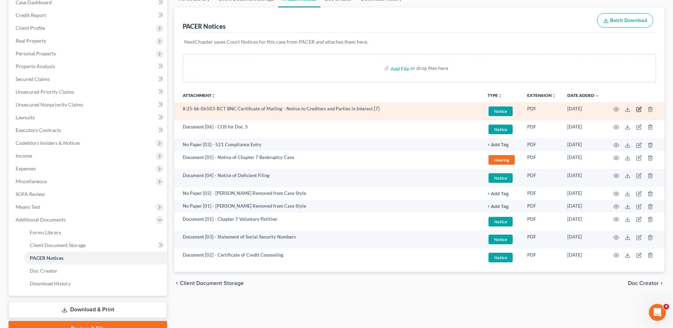
click at [639, 107] on icon "button" at bounding box center [639, 109] width 6 height 6
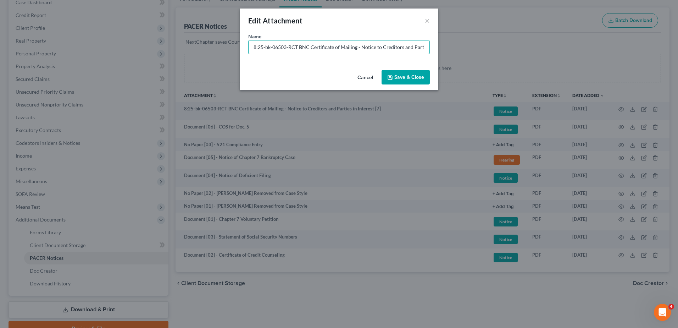
drag, startPoint x: 297, startPoint y: 48, endPoint x: 170, endPoint y: 49, distance: 126.7
click at [170, 49] on div "Edit Attachment × Name * 8:25-bk-06503-RCT BNC Certificate of Mailing - Notice …" at bounding box center [339, 164] width 678 height 328
paste input "Document [01] -"
click at [281, 46] on input "Document [01] - BNC Certificate of Mailing - Notice to Creditors and Parties in…" at bounding box center [339, 46] width 181 height 13
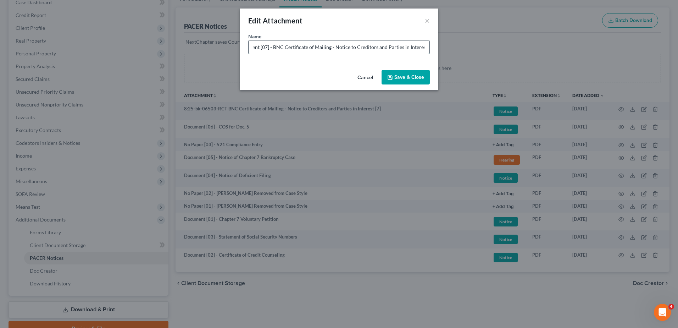
scroll to position [0, 17]
drag, startPoint x: 274, startPoint y: 47, endPoint x: 482, endPoint y: 52, distance: 208.0
click at [482, 52] on div "Edit Attachment × Name * Document [07] - BNC Certificate of Mailing - Notice to…" at bounding box center [339, 164] width 678 height 328
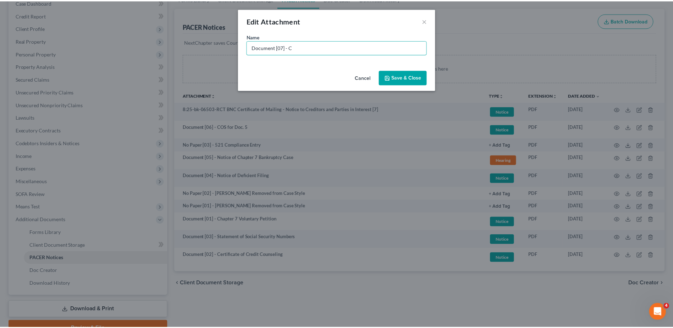
scroll to position [0, 0]
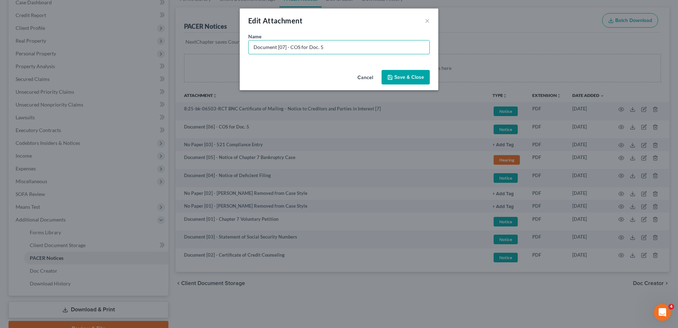
type input "Document [07] - COS for Doc. 5"
click at [406, 81] on button "Save & Close" at bounding box center [406, 77] width 48 height 15
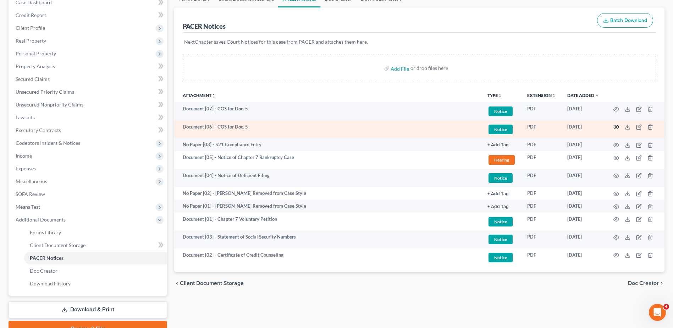
click at [618, 125] on icon "button" at bounding box center [617, 127] width 6 height 6
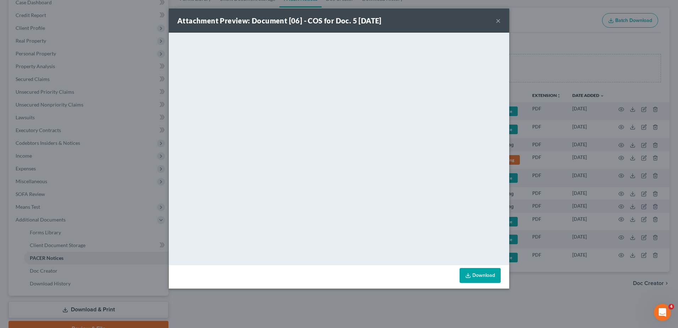
click at [499, 20] on button "×" at bounding box center [498, 20] width 5 height 9
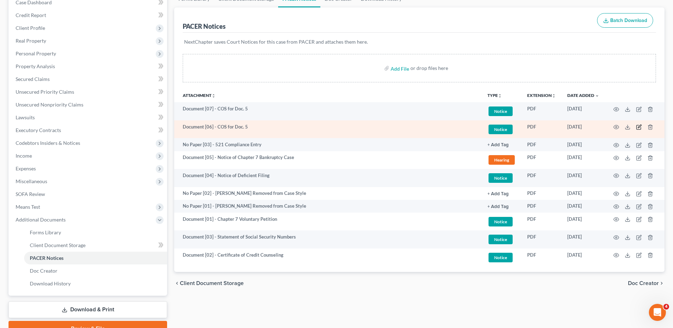
click at [638, 126] on icon "button" at bounding box center [639, 127] width 6 height 6
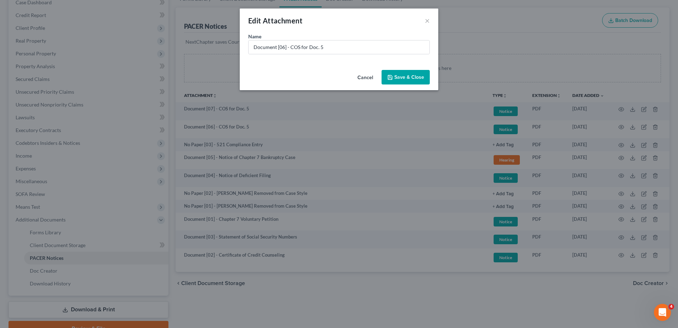
click at [365, 76] on button "Cancel" at bounding box center [365, 78] width 27 height 14
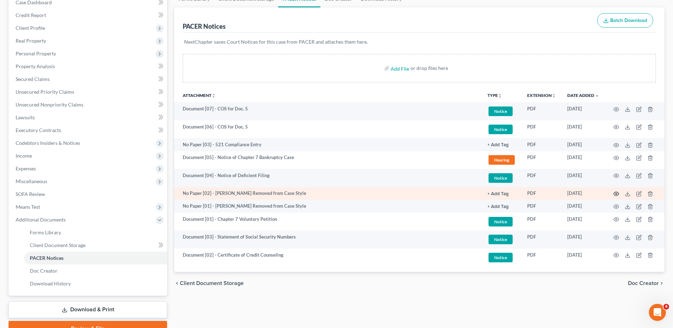
click at [616, 194] on icon "button" at bounding box center [617, 194] width 6 height 6
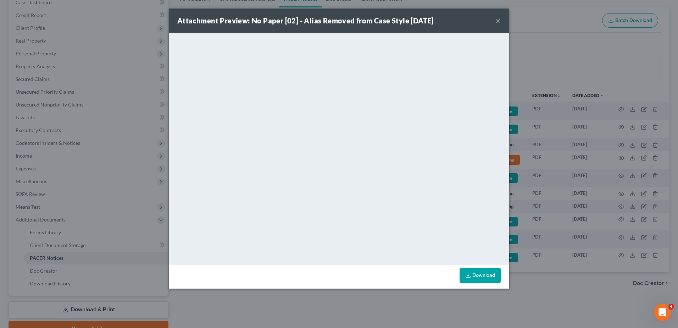
click at [499, 20] on button "×" at bounding box center [498, 20] width 5 height 9
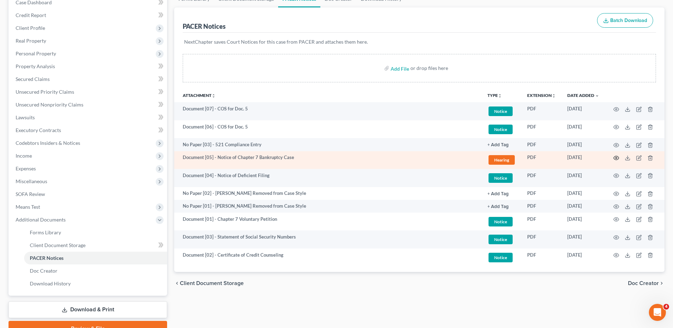
click at [614, 158] on icon "button" at bounding box center [617, 158] width 6 height 6
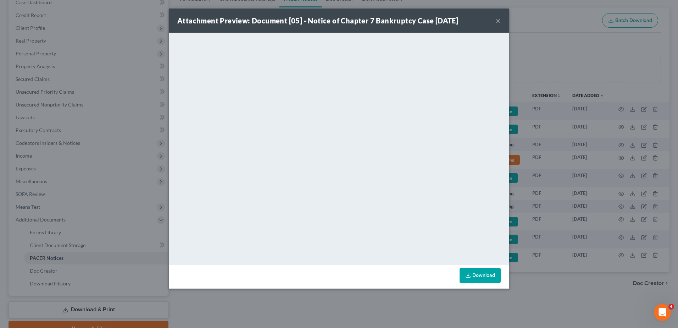
click at [499, 21] on button "×" at bounding box center [498, 20] width 5 height 9
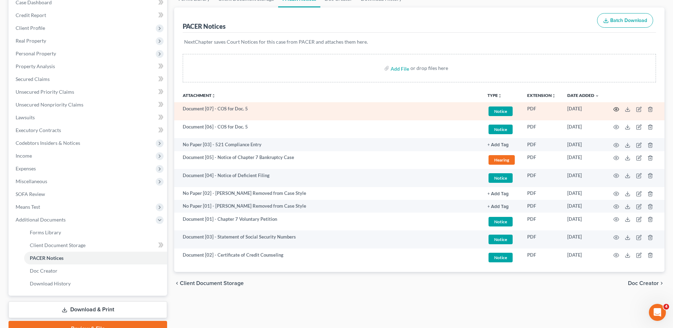
click at [617, 109] on icon "button" at bounding box center [617, 109] width 6 height 6
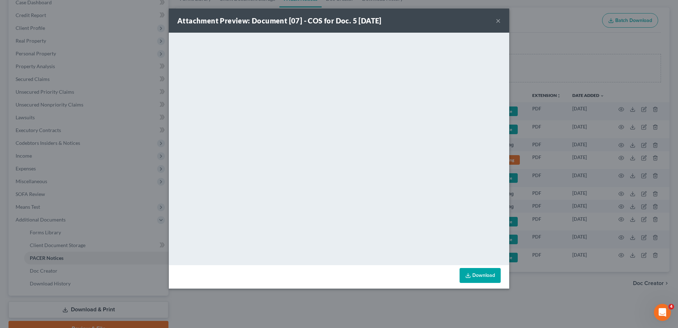
click at [499, 19] on button "×" at bounding box center [498, 20] width 5 height 9
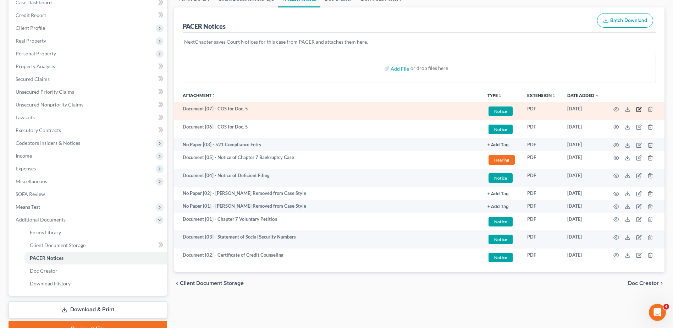
click at [638, 109] on icon "button" at bounding box center [639, 108] width 3 height 3
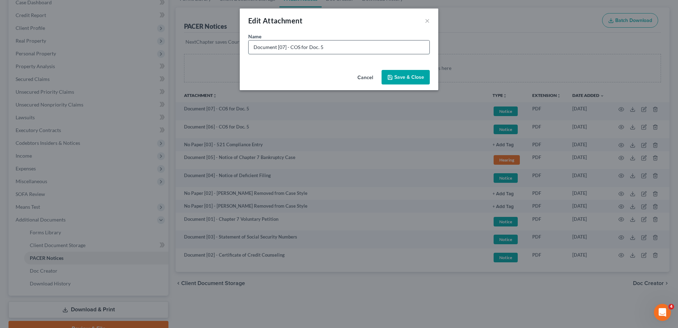
drag, startPoint x: 322, startPoint y: 46, endPoint x: 327, endPoint y: 48, distance: 4.7
click at [326, 47] on input "Document [07] - COS for Doc. 5" at bounding box center [339, 46] width 181 height 13
type input "Document [07] - COS for Doc. 4"
click at [407, 77] on span "Save & Close" at bounding box center [410, 77] width 30 height 6
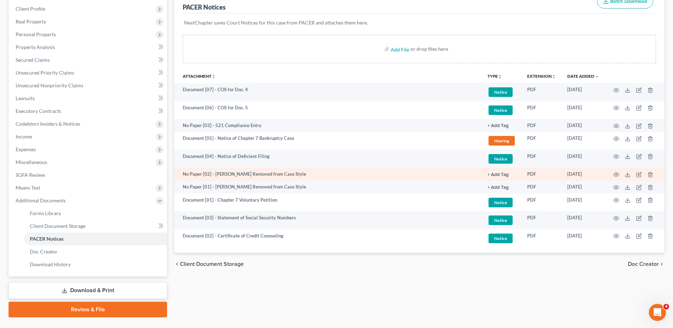
scroll to position [113, 0]
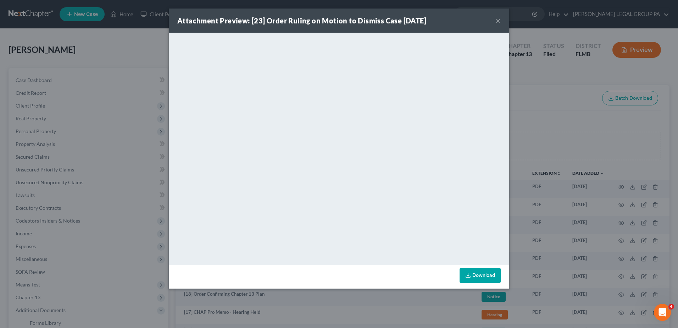
click at [499, 23] on button "×" at bounding box center [498, 20] width 5 height 9
